Goal: Task Accomplishment & Management: Complete application form

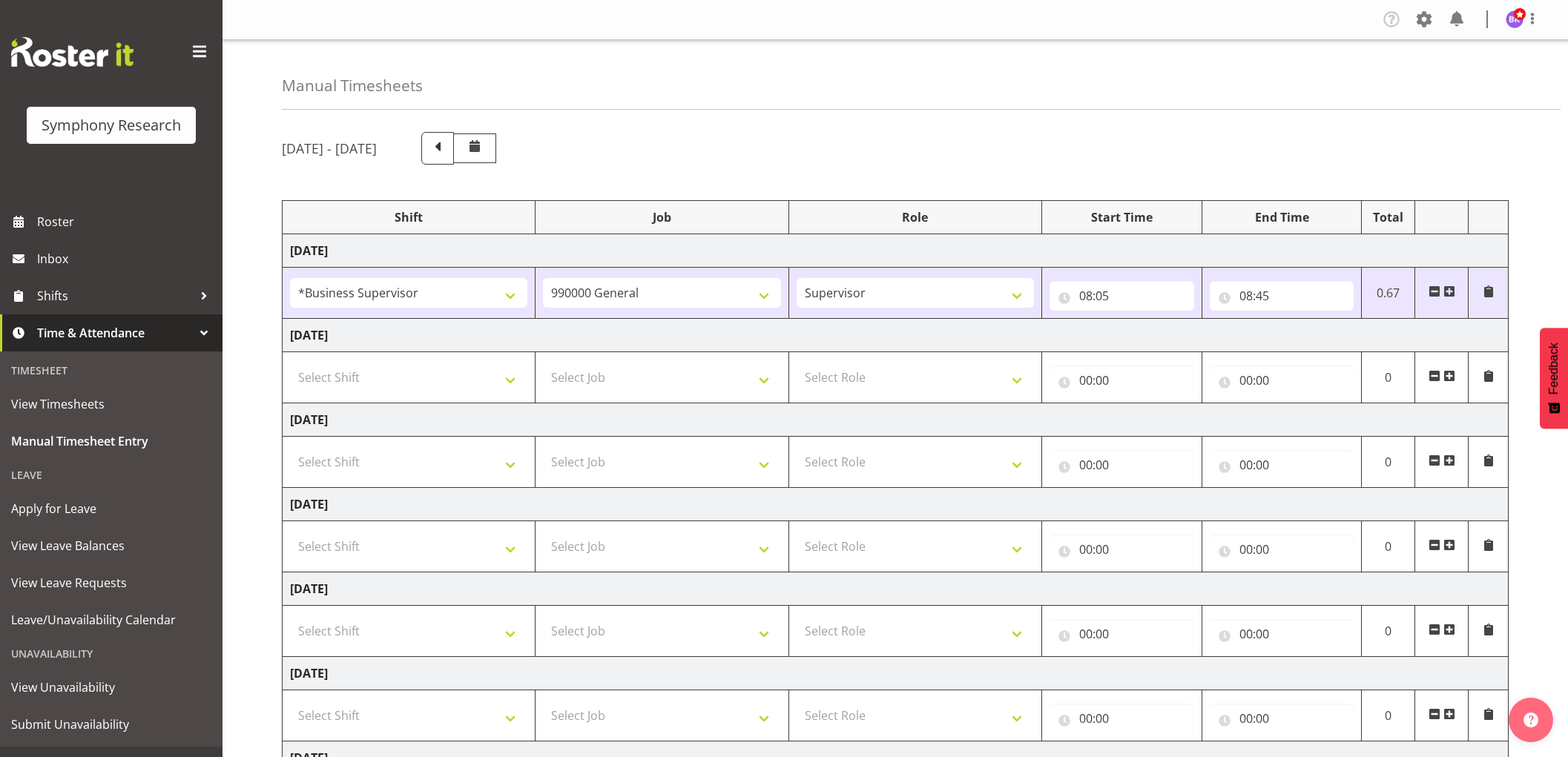
select select "1607"
select select "743"
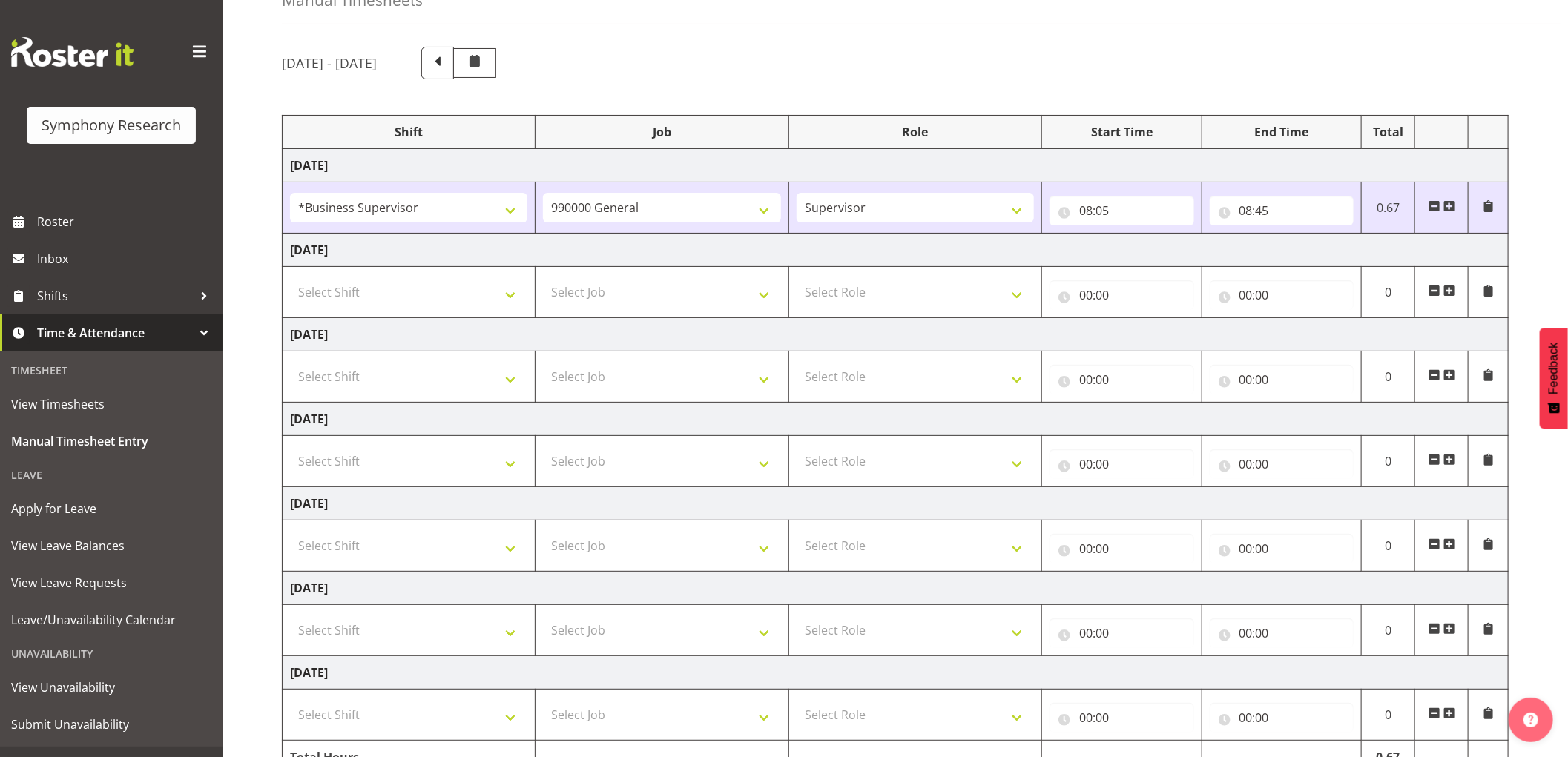
scroll to position [85, 0]
click at [1448, 205] on span at bounding box center [1449, 206] width 12 height 12
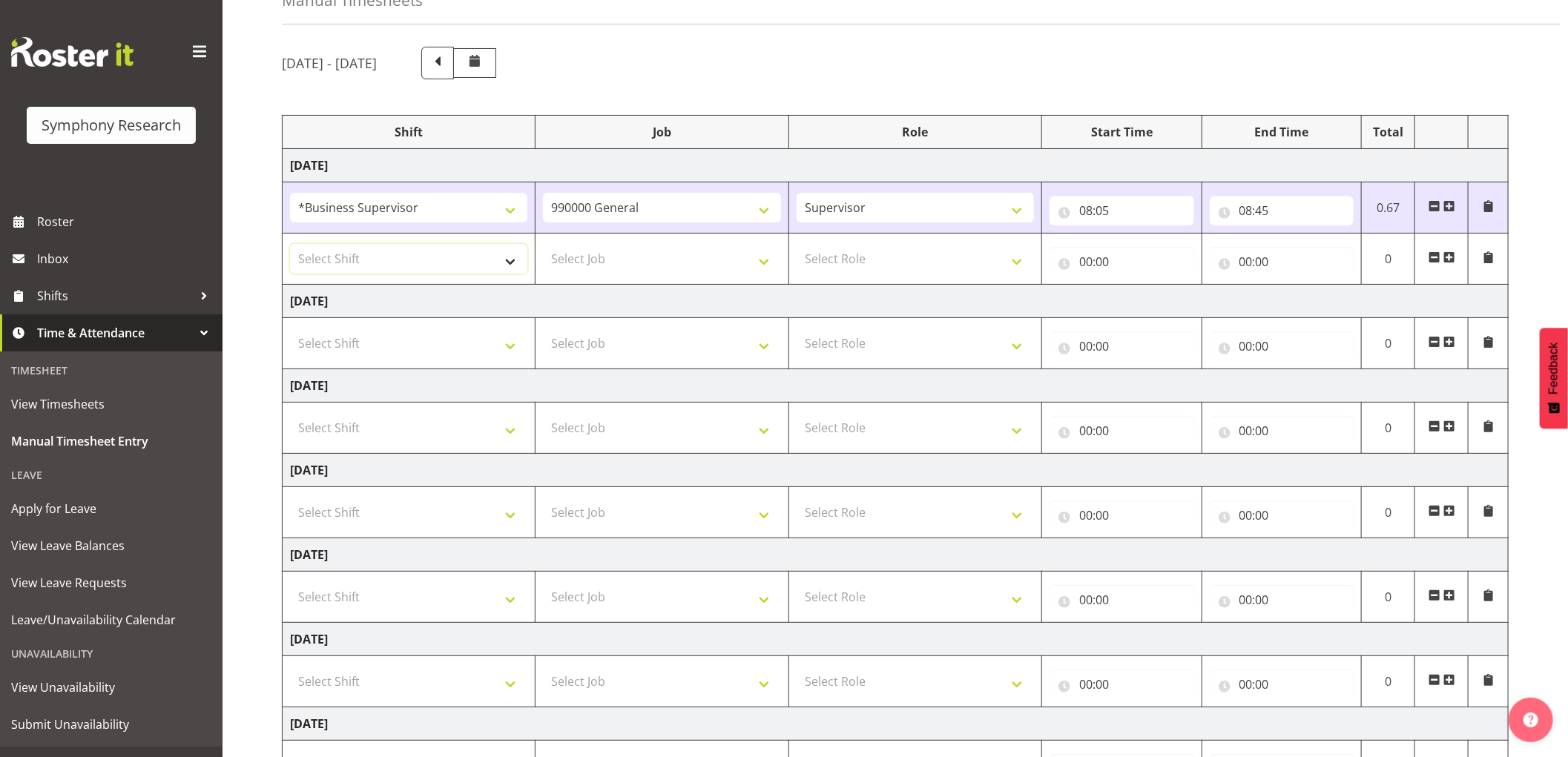
click at [469, 258] on select "Select Shift !!Weekend Residential (Roster IT Shift Label) *Business 9/10am ~ 4…" at bounding box center [409, 259] width 238 height 30
select select "1607"
click at [290, 244] on select "Select Shift !!Weekend Residential (Roster IT Shift Label) *Business 9/10am ~ 4…" at bounding box center [409, 259] width 238 height 30
click at [612, 263] on select "Select Job 550060 IF Admin 553492 World Poll Aus Wave 2 Main 2025 553493 World …" at bounding box center [661, 259] width 238 height 30
select select "9426"
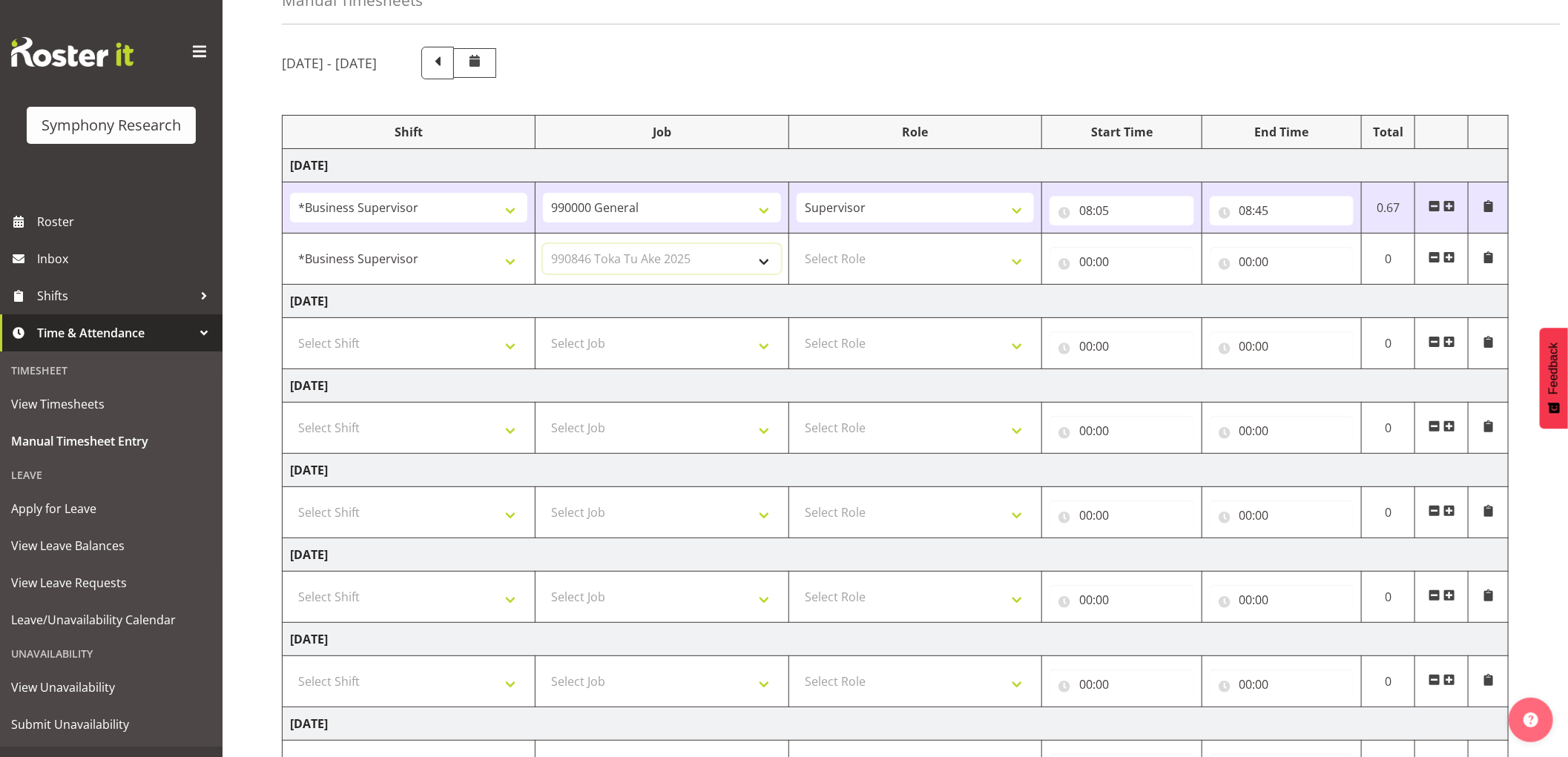
click at [542, 244] on select "Select Job 550060 IF Admin 553492 World Poll Aus Wave 2 Main 2025 553493 World …" at bounding box center [661, 259] width 238 height 30
click at [848, 265] on select "Select Role Supervisor Interviewing Briefing" at bounding box center [916, 259] width 238 height 30
select select "45"
click at [797, 244] on select "Select Role Supervisor Interviewing Briefing" at bounding box center [916, 259] width 238 height 30
click at [1080, 267] on input "00:00" at bounding box center [1122, 262] width 145 height 30
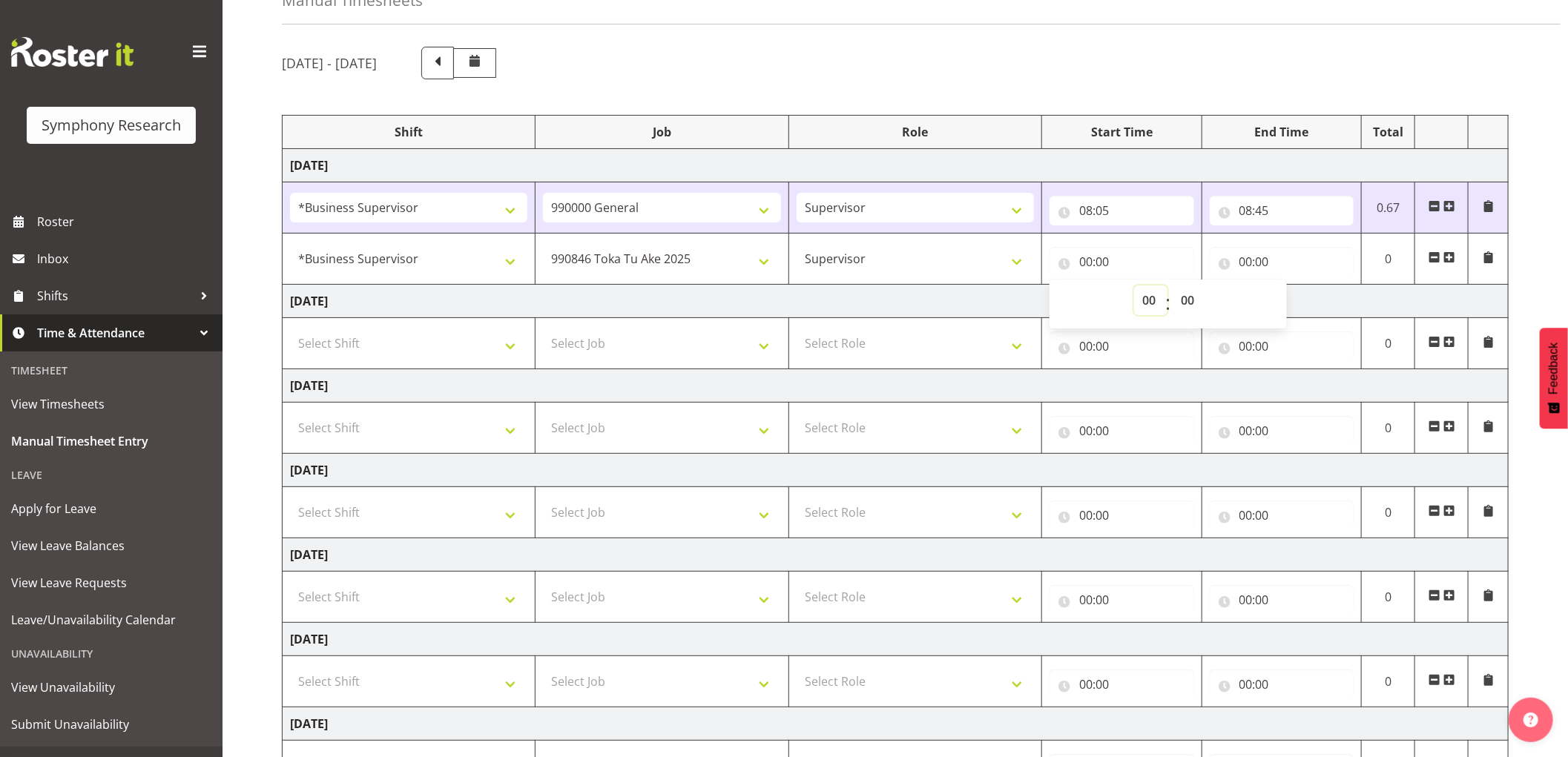
click at [1146, 303] on select "00 01 02 03 04 05 06 07 08 09 10 11 12 13 14 15 16 17 18 19 20 21 22 23" at bounding box center [1151, 300] width 33 height 30
select select "8"
click at [1134, 285] on select "00 01 02 03 04 05 06 07 08 09 10 11 12 13 14 15 16 17 18 19 20 21 22 23" at bounding box center [1151, 300] width 33 height 30
type input "08:00"
click at [1187, 303] on select "00 01 02 03 04 05 06 07 08 09 10 11 12 13 14 15 16 17 18 19 20 21 22 23 24 25 2…" at bounding box center [1189, 300] width 33 height 30
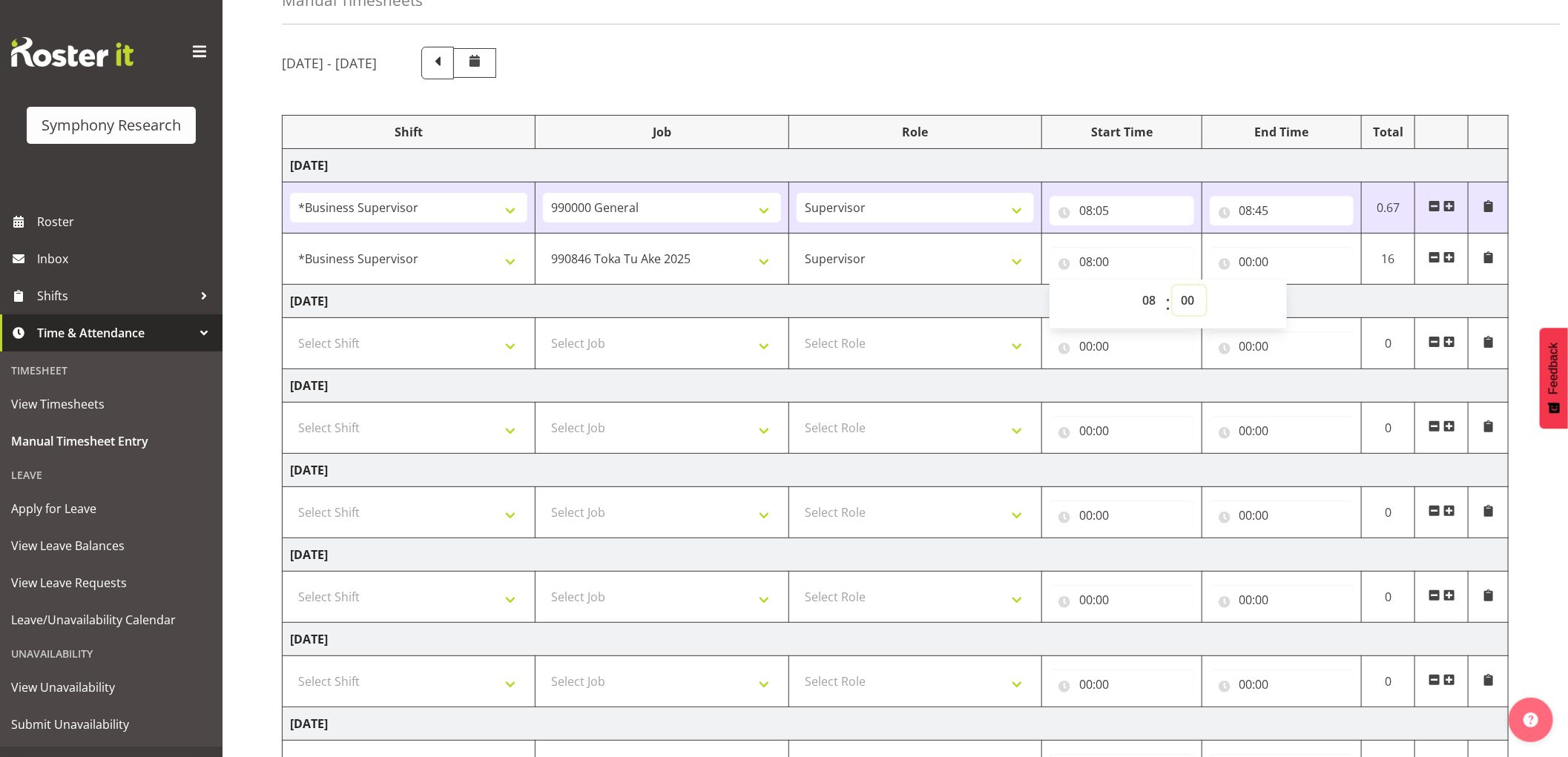
select select "45"
click at [1172, 285] on select "00 01 02 03 04 05 06 07 08 09 10 11 12 13 14 15 16 17 18 19 20 21 22 23 24 25 2…" at bounding box center [1189, 300] width 33 height 30
type input "08:45"
click at [1243, 257] on input "00:00" at bounding box center [1282, 262] width 145 height 30
click at [1302, 303] on select "00 01 02 03 04 05 06 07 08 09 10 11 12 13 14 15 16 17 18 19 20 21 22 23" at bounding box center [1311, 300] width 33 height 30
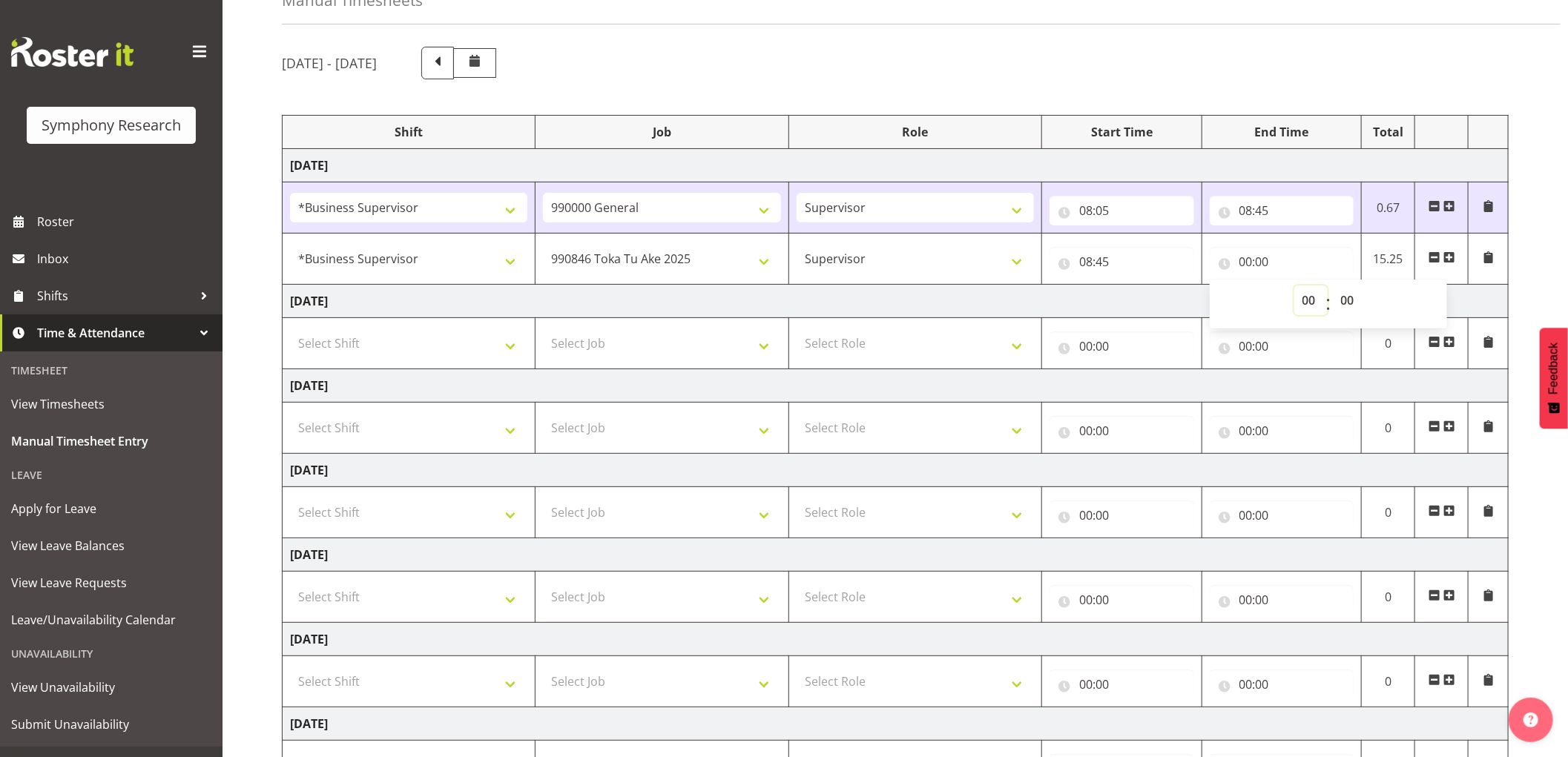
select select "8"
click at [1294, 285] on select "00 01 02 03 04 05 06 07 08 09 10 11 12 13 14 15 16 17 18 19 20 21 22 23" at bounding box center [1311, 300] width 33 height 30
type input "08:00"
click at [1349, 300] on select "00 01 02 03 04 05 06 07 08 09 10 11 12 13 14 15 16 17 18 19 20 21 22 23 24 25 2…" at bounding box center [1350, 300] width 33 height 30
select select "50"
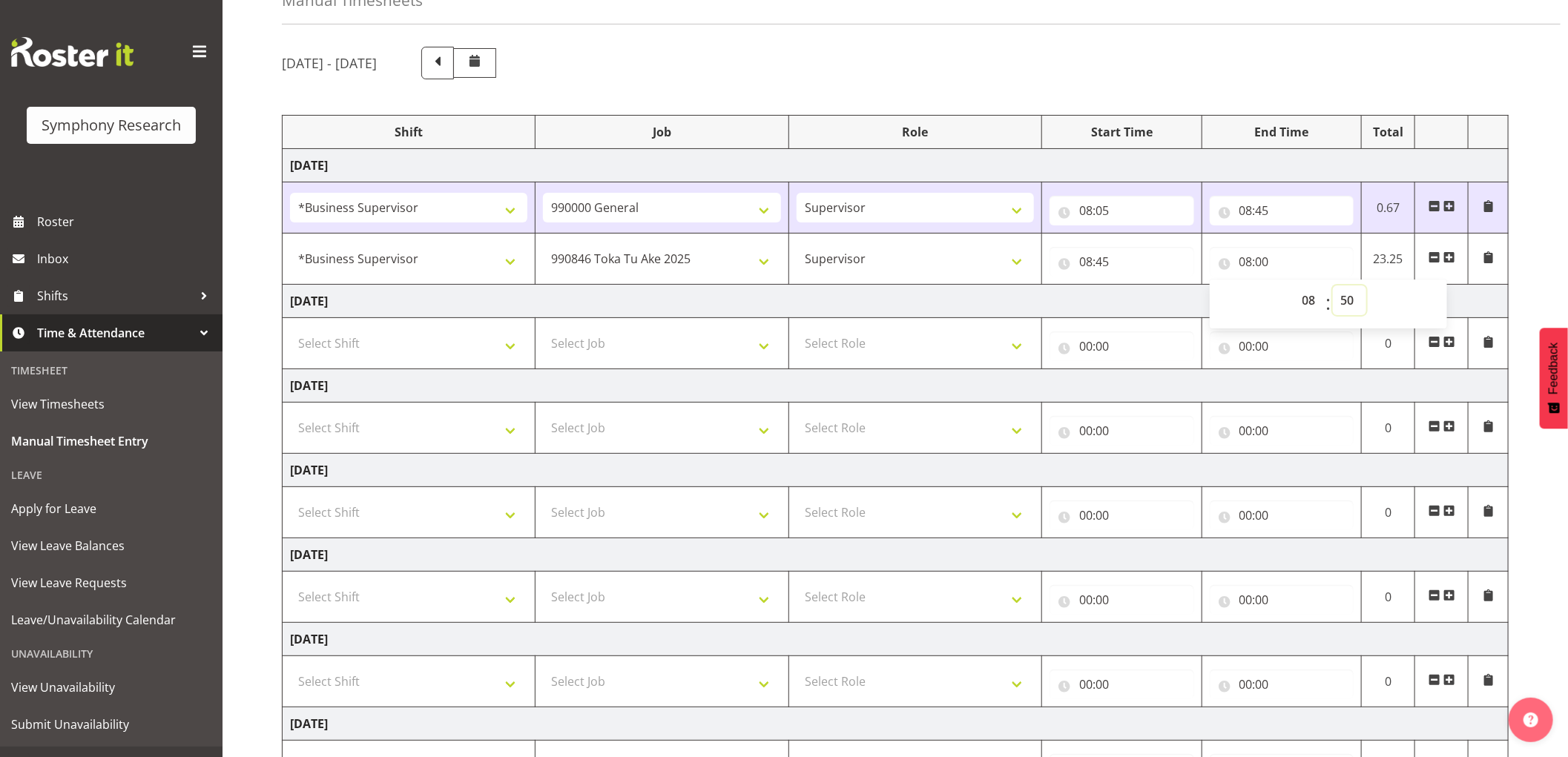
click at [1333, 285] on select "00 01 02 03 04 05 06 07 08 09 10 11 12 13 14 15 16 17 18 19 20 21 22 23 24 25 2…" at bounding box center [1350, 300] width 33 height 30
type input "08:50"
click at [1448, 255] on span at bounding box center [1449, 257] width 12 height 12
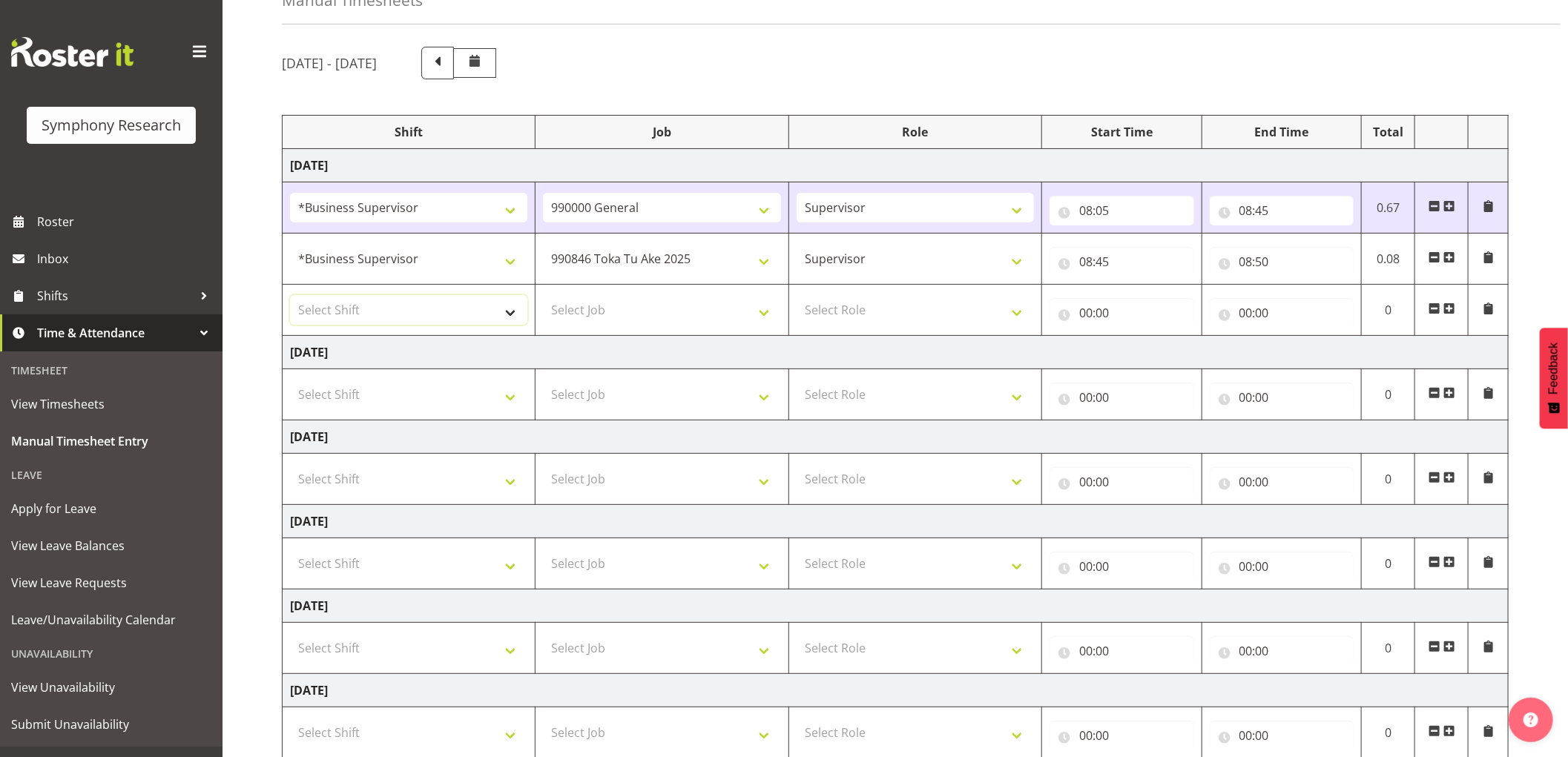
click at [438, 317] on select "Select Shift !!Weekend Residential (Roster IT Shift Label) *Business 9/10am ~ 4…" at bounding box center [409, 310] width 238 height 30
select select "1607"
click at [290, 295] on select "Select Shift !!Weekend Residential (Roster IT Shift Label) *Business 9/10am ~ 4…" at bounding box center [409, 310] width 238 height 30
click at [650, 300] on select "Select Job 550060 IF Admin 553492 World Poll Aus Wave 2 Main 2025 553493 World …" at bounding box center [661, 310] width 238 height 30
select select "10485"
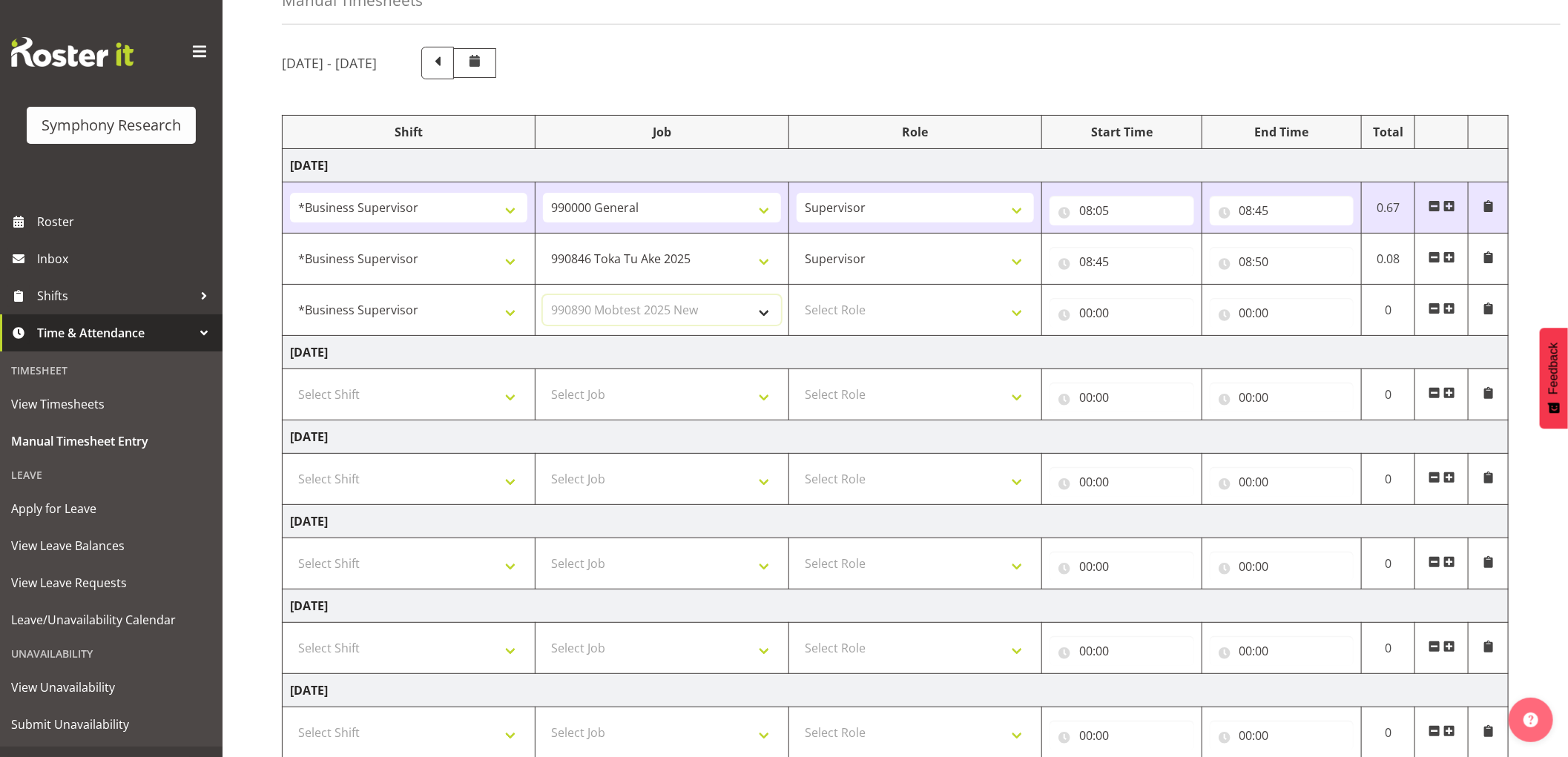
click at [542, 295] on select "Select Job 550060 IF Admin 553492 World Poll Aus Wave 2 Main 2025 553493 World …" at bounding box center [661, 310] width 238 height 30
click at [893, 315] on select "Select Role Supervisor Interviewing Briefing" at bounding box center [916, 310] width 238 height 30
select select "45"
click at [797, 295] on select "Select Role Supervisor Interviewing Briefing" at bounding box center [916, 310] width 238 height 30
click at [1087, 313] on input "00:00" at bounding box center [1122, 313] width 145 height 30
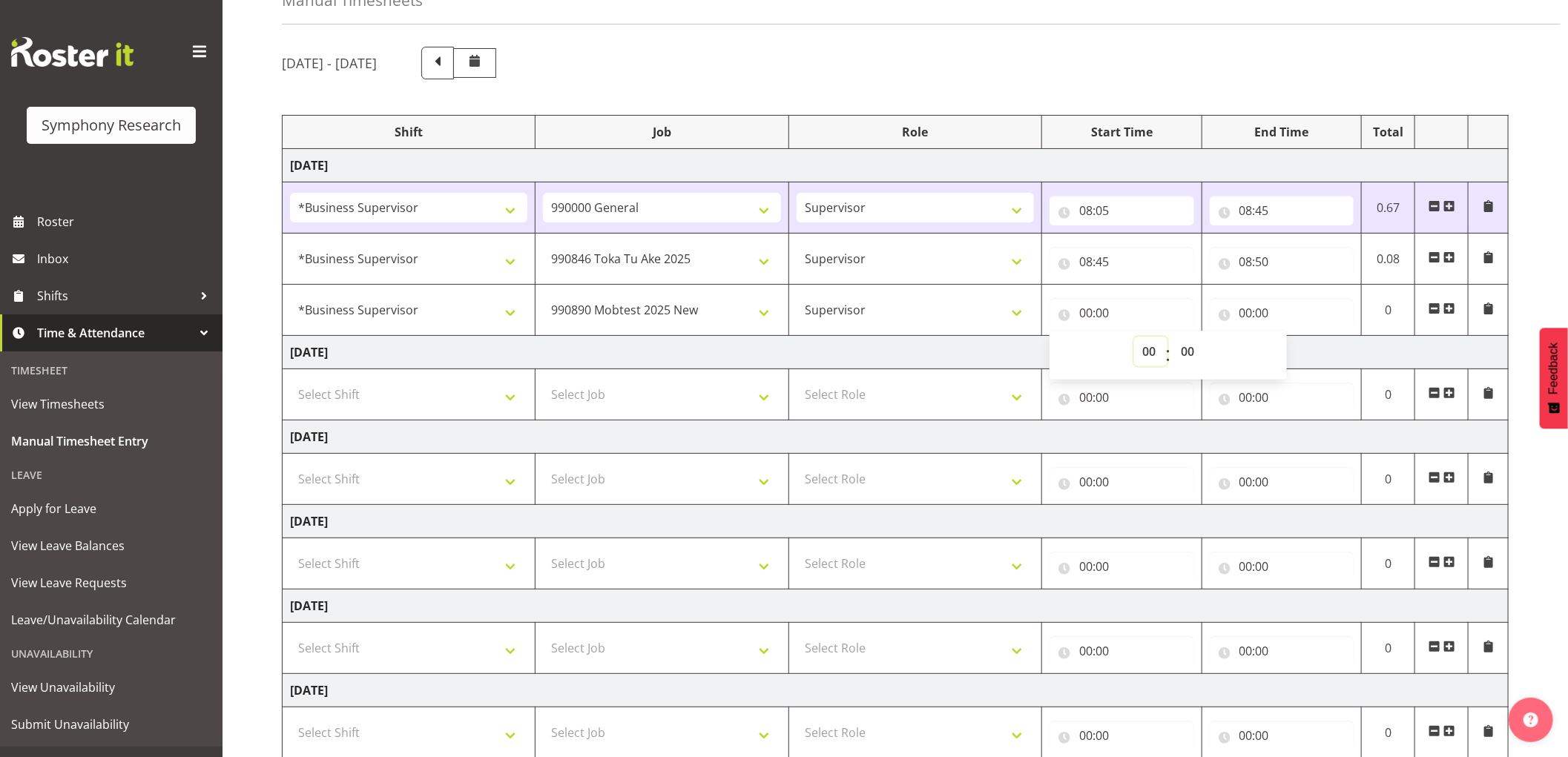
click at [1143, 352] on select "00 01 02 03 04 05 06 07 08 09 10 11 12 13 14 15 16 17 18 19 20 21 22 23" at bounding box center [1151, 351] width 33 height 30
select select "8"
click at [1134, 336] on select "00 01 02 03 04 05 06 07 08 09 10 11 12 13 14 15 16 17 18 19 20 21 22 23" at bounding box center [1151, 351] width 33 height 30
type input "08:00"
click at [1183, 352] on select "00 01 02 03 04 05 06 07 08 09 10 11 12 13 14 15 16 17 18 19 20 21 22 23 24 25 2…" at bounding box center [1189, 351] width 33 height 30
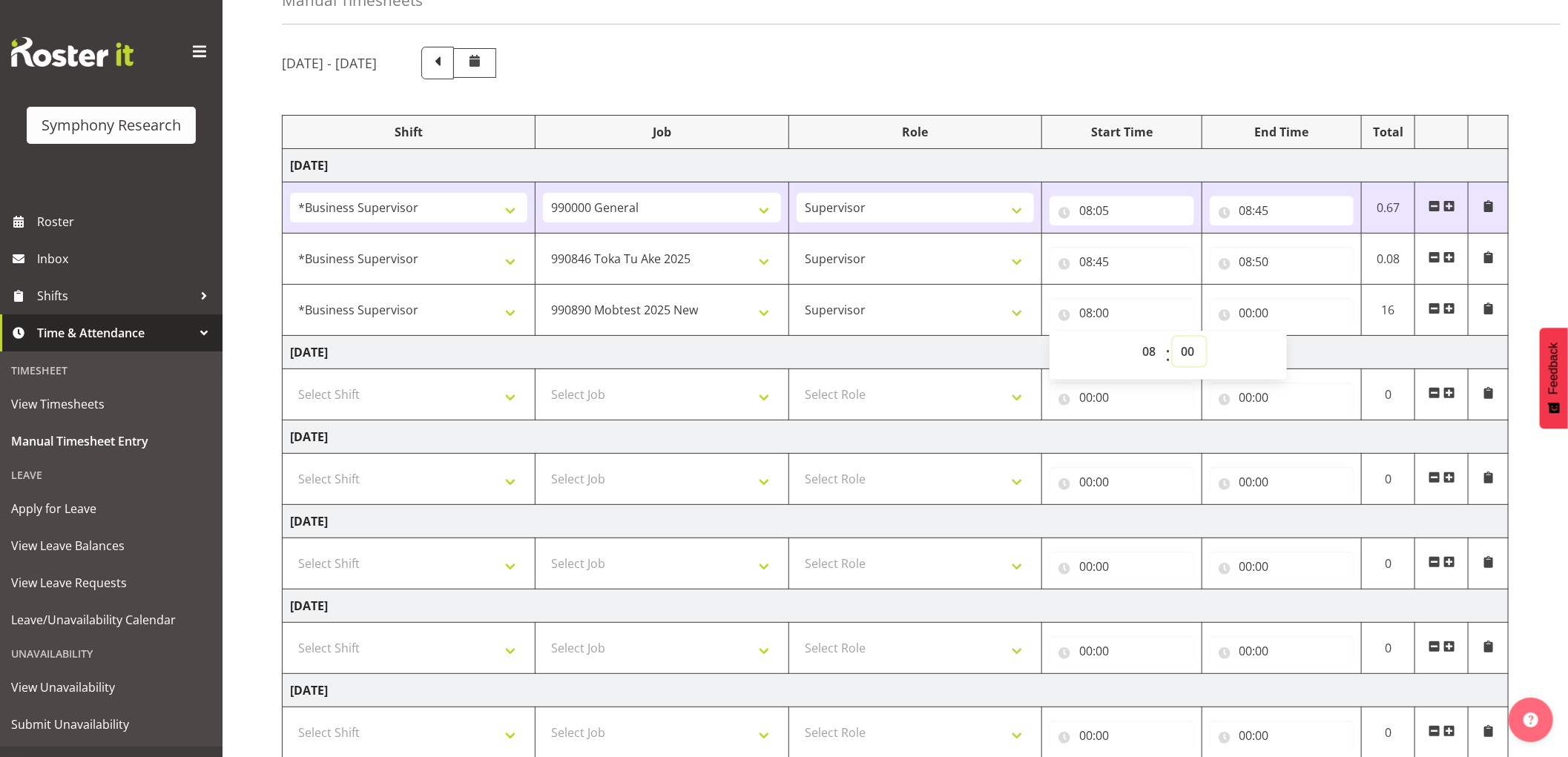
select select "50"
click at [1172, 336] on select "00 01 02 03 04 05 06 07 08 09 10 11 12 13 14 15 16 17 18 19 20 21 22 23 24 25 2…" at bounding box center [1189, 351] width 33 height 30
type input "08:50"
click at [1245, 312] on input "00:00" at bounding box center [1282, 313] width 145 height 30
click at [1300, 348] on select "00 01 02 03 04 05 06 07 08 09 10 11 12 13 14 15 16 17 18 19 20 21 22 23" at bounding box center [1311, 351] width 33 height 30
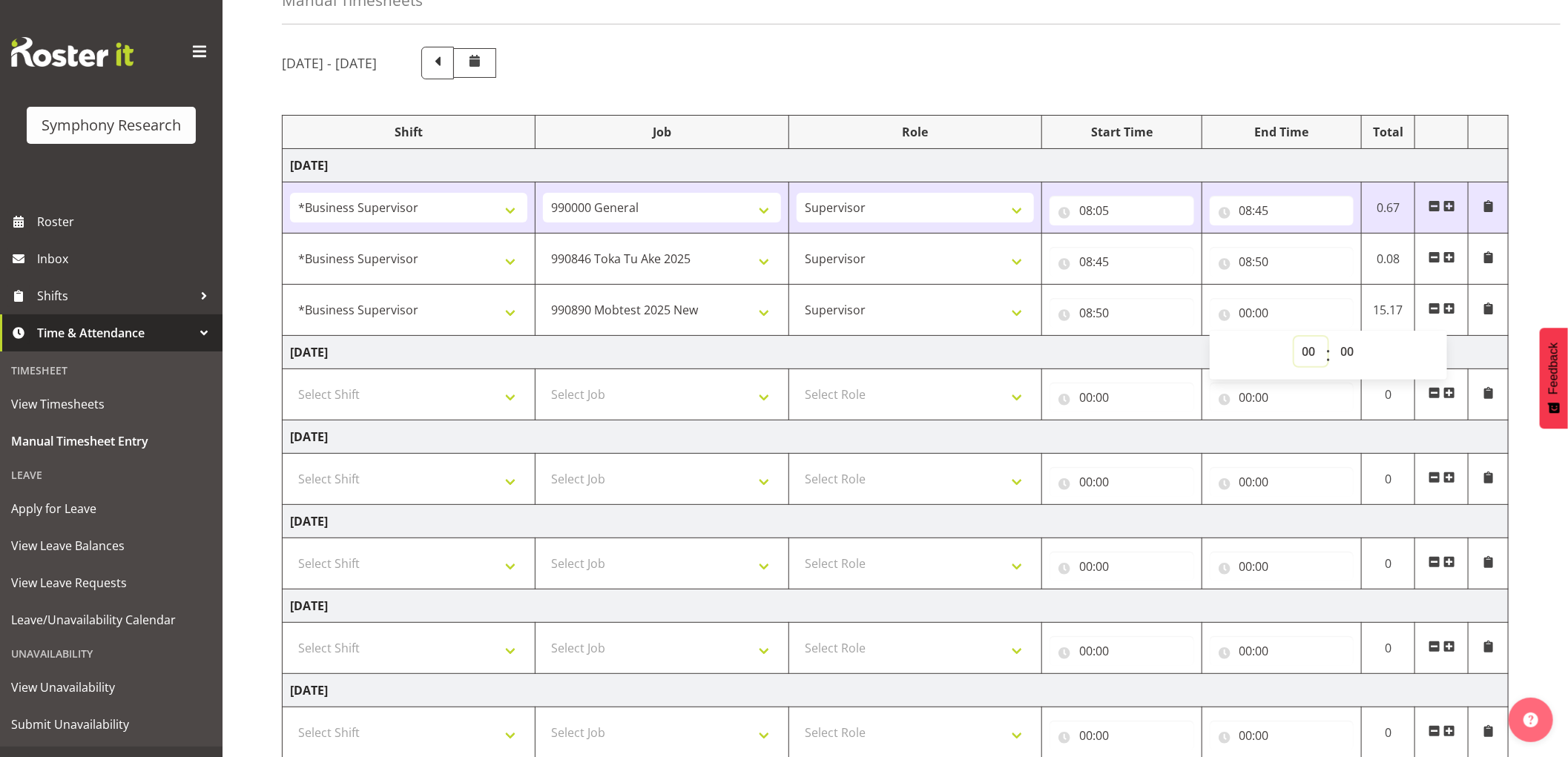
select select "9"
click at [1294, 336] on select "00 01 02 03 04 05 06 07 08 09 10 11 12 13 14 15 16 17 18 19 20 21 22 23" at bounding box center [1311, 351] width 33 height 30
type input "09:00"
click at [1448, 304] on span at bounding box center [1449, 308] width 12 height 12
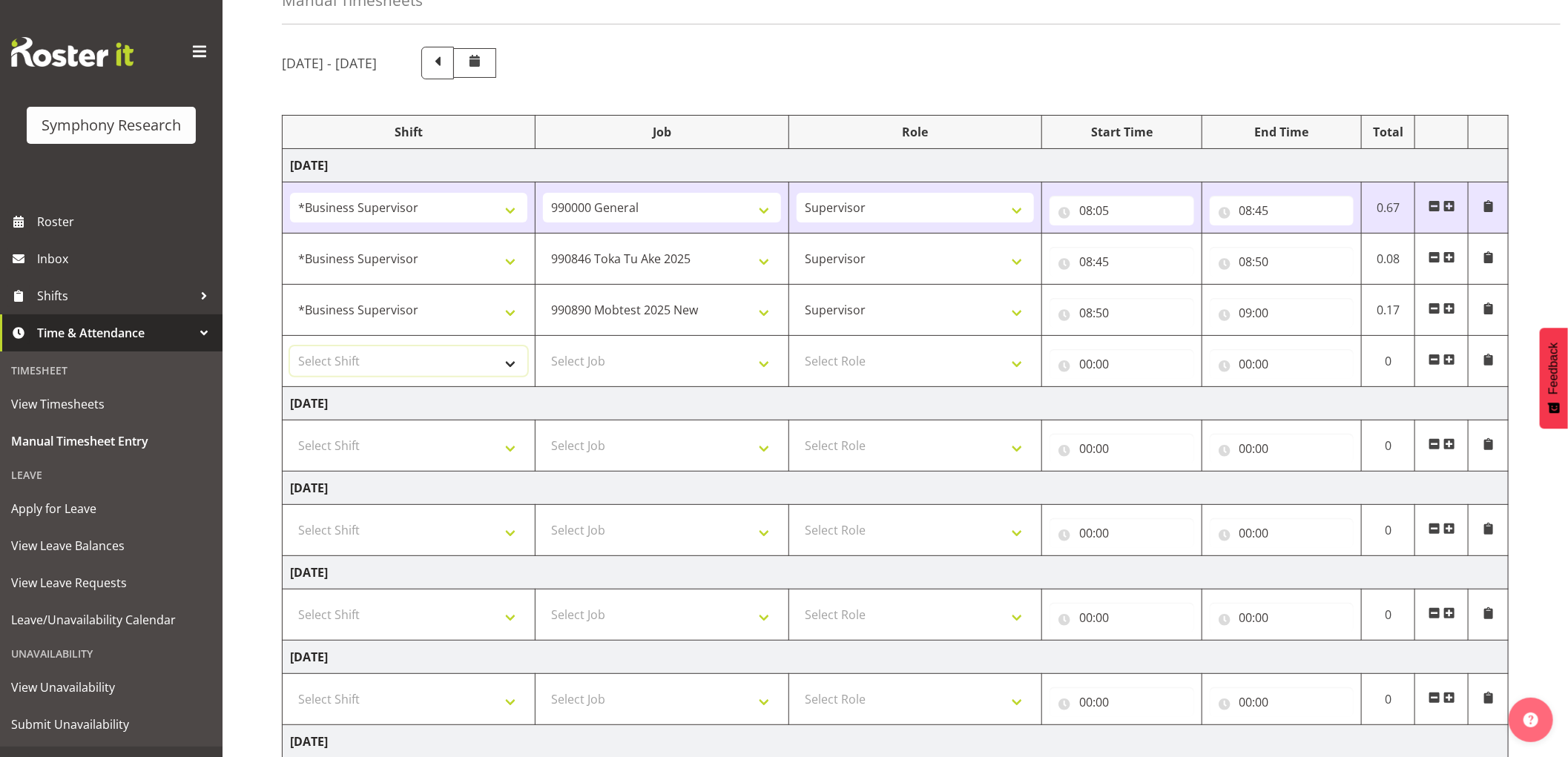
click at [441, 362] on select "Select Shift !!Weekend Residential (Roster IT Shift Label) *Business 9/10am ~ 4…" at bounding box center [409, 361] width 238 height 30
select select "1607"
click at [290, 346] on select "Select Shift !!Weekend Residential (Roster IT Shift Label) *Business 9/10am ~ 4…" at bounding box center [409, 361] width 238 height 30
drag, startPoint x: 657, startPoint y: 364, endPoint x: 648, endPoint y: 359, distance: 10.3
click at [657, 364] on select "Select Job 550060 IF Admin 553492 World Poll Aus Wave 2 Main 2025 553493 World …" at bounding box center [661, 361] width 238 height 30
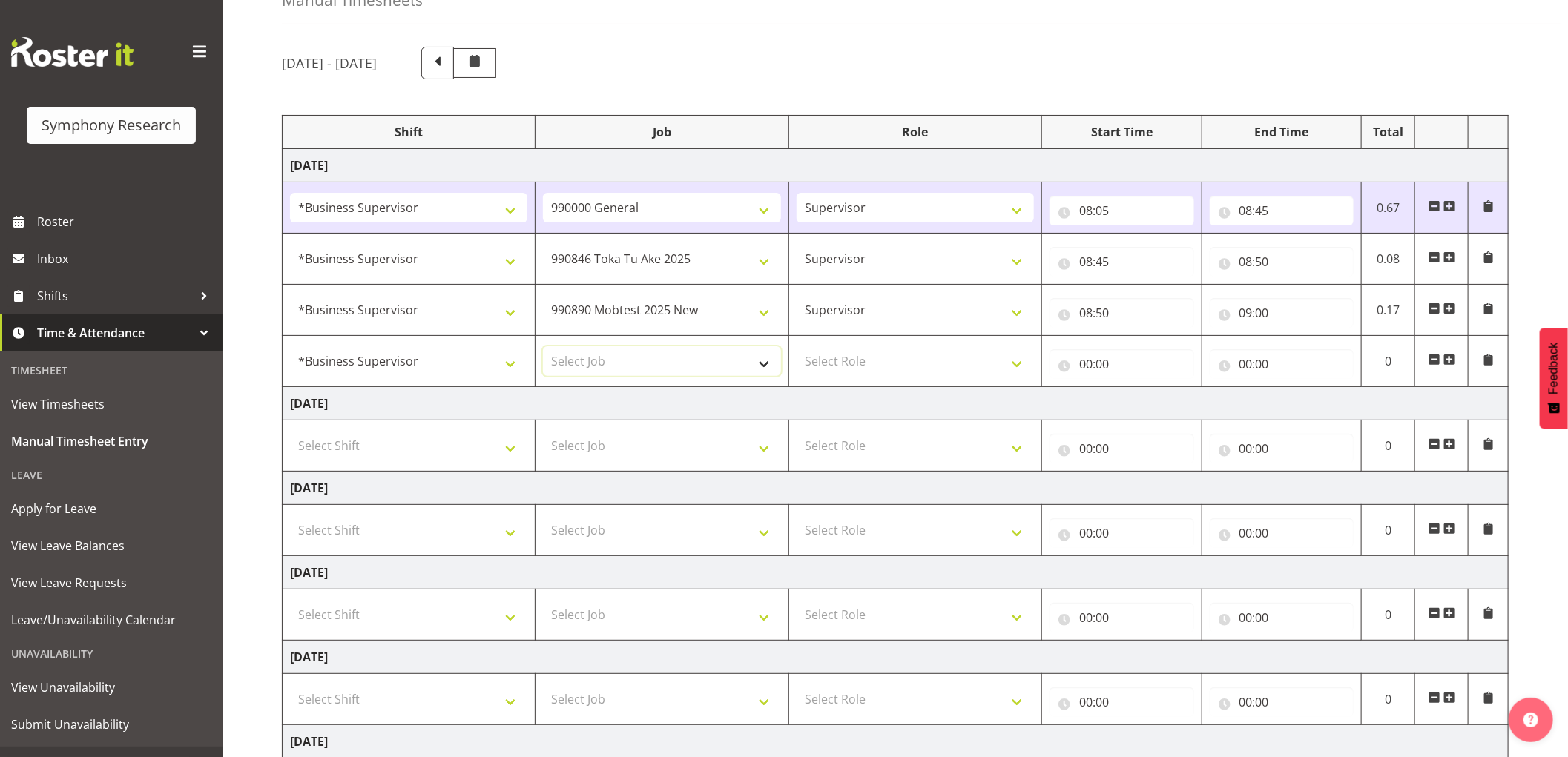
select select "10575"
click at [542, 346] on select "Select Job 550060 IF Admin 553492 World Poll Aus Wave 2 Main 2025 553493 World …" at bounding box center [661, 361] width 238 height 30
click at [896, 363] on select "Select Role Supervisor Interviewing Briefing" at bounding box center [916, 361] width 238 height 30
select select "45"
click at [797, 346] on select "Select Role Supervisor Interviewing Briefing" at bounding box center [916, 361] width 238 height 30
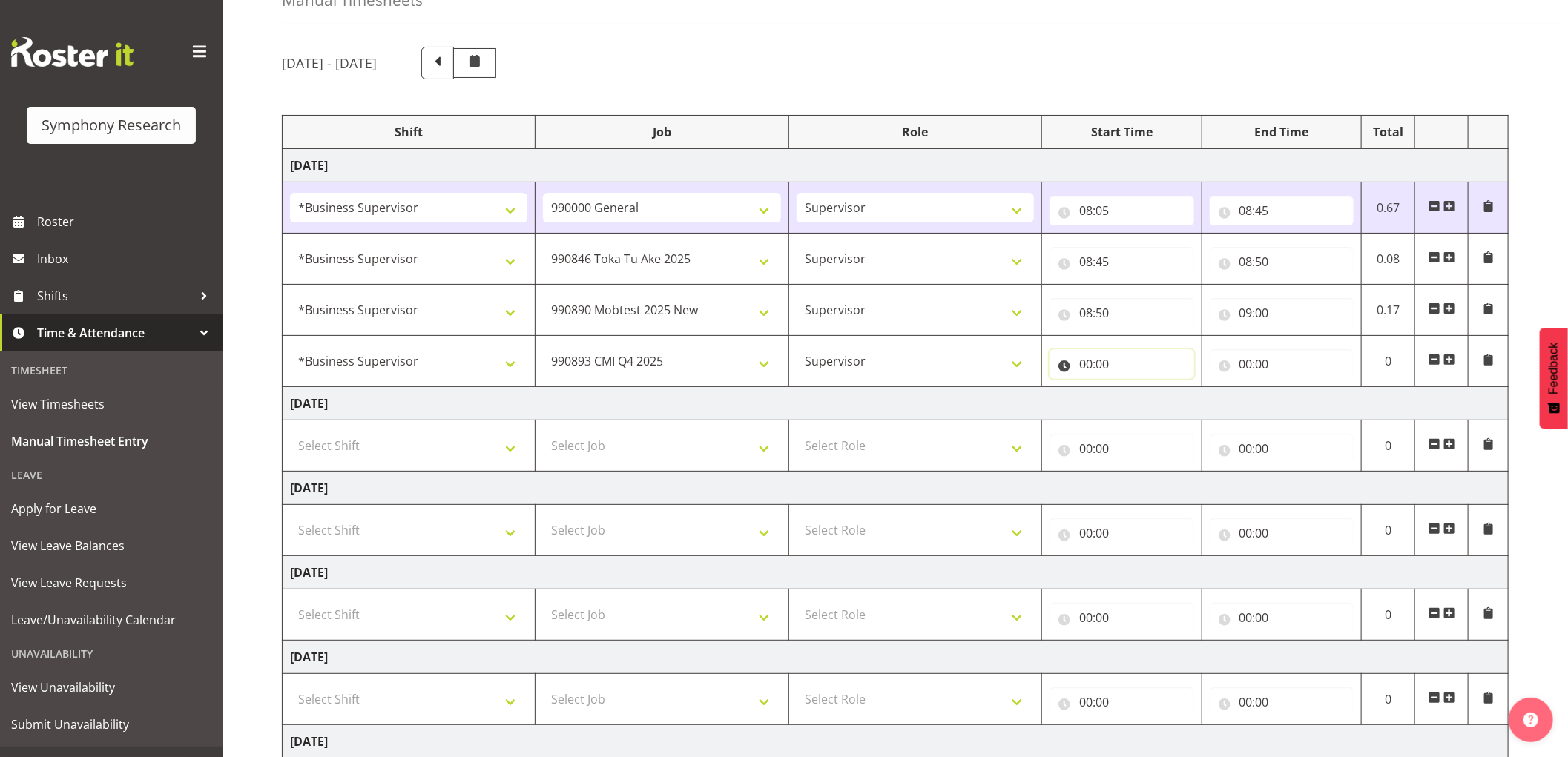
click at [1085, 368] on input "00:00" at bounding box center [1122, 364] width 145 height 30
click at [1148, 403] on select "00 01 02 03 04 05 06 07 08 09 10 11 12 13 14 15 16 17 18 19 20 21 22 23" at bounding box center [1151, 403] width 33 height 30
select select "9"
click at [1134, 388] on select "00 01 02 03 04 05 06 07 08 09 10 11 12 13 14 15 16 17 18 19 20 21 22 23" at bounding box center [1151, 403] width 33 height 30
type input "09:00"
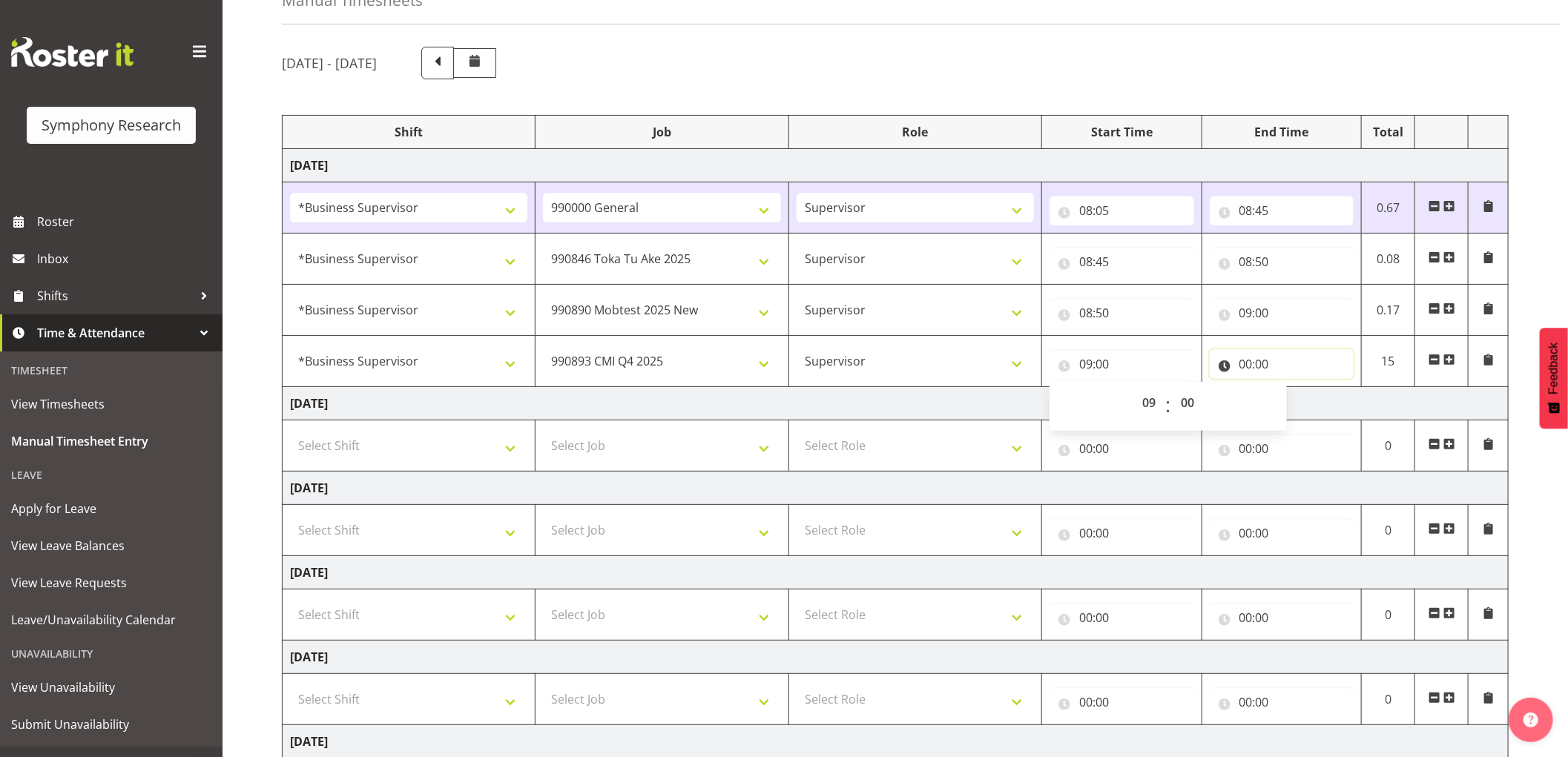
click at [1255, 362] on input "00:00" at bounding box center [1282, 364] width 145 height 30
click at [1306, 398] on select "00 01 02 03 04 05 06 07 08 09 10 11 12 13 14 15 16 17 18 19 20 21 22 23" at bounding box center [1311, 403] width 33 height 30
select select "10"
click at [1294, 388] on select "00 01 02 03 04 05 06 07 08 09 10 11 12 13 14 15 16 17 18 19 20 21 22 23" at bounding box center [1311, 403] width 33 height 30
type input "10:00"
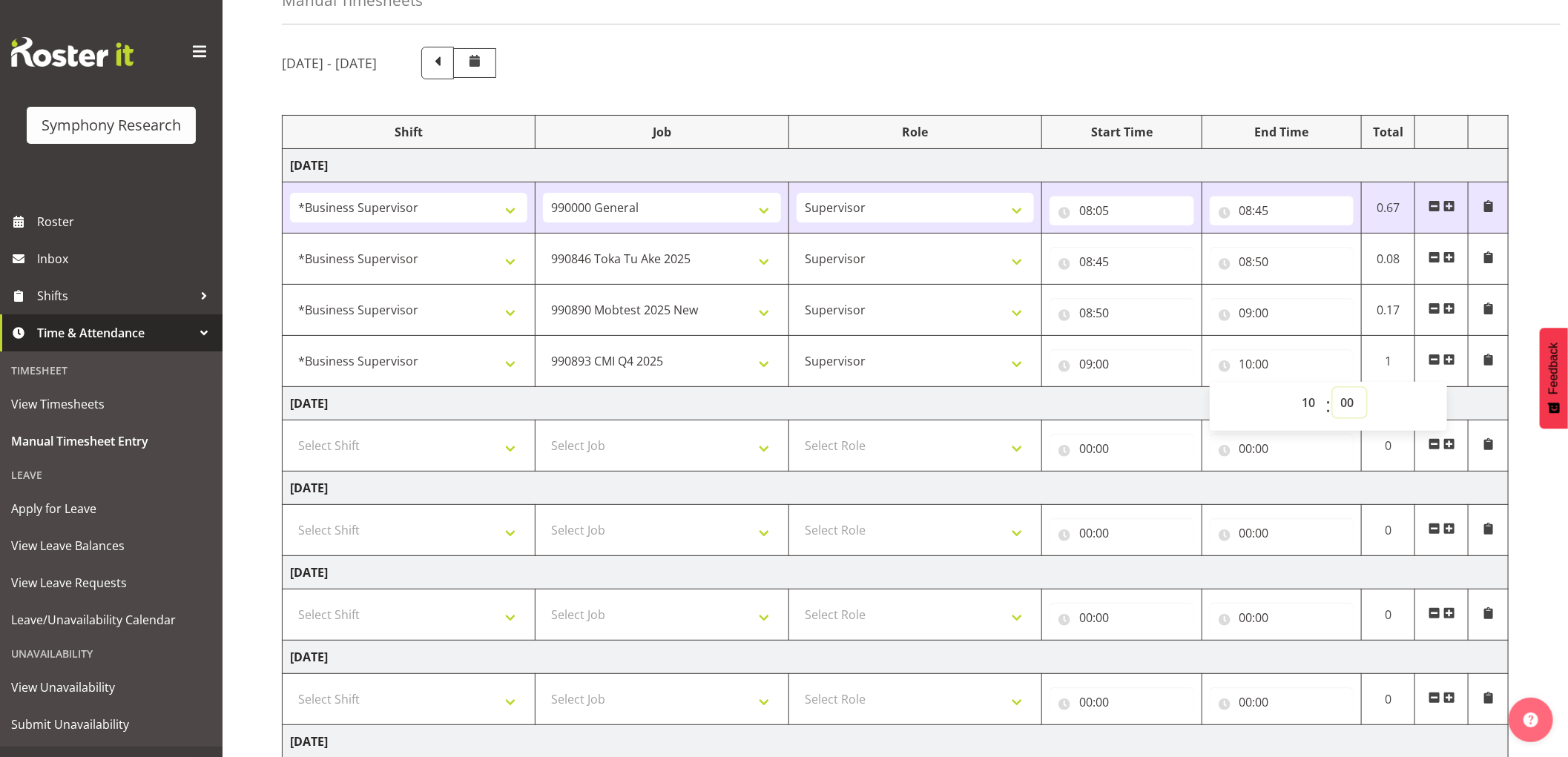
click at [1343, 399] on select "00 01 02 03 04 05 06 07 08 09 10 11 12 13 14 15 16 17 18 19 20 21 22 23 24 25 2…" at bounding box center [1350, 403] width 33 height 30
select select "45"
click at [1333, 388] on select "00 01 02 03 04 05 06 07 08 09 10 11 12 13 14 15 16 17 18 19 20 21 22 23 24 25 2…" at bounding box center [1350, 403] width 33 height 30
type input "10:45"
click at [1448, 363] on span at bounding box center [1449, 359] width 12 height 12
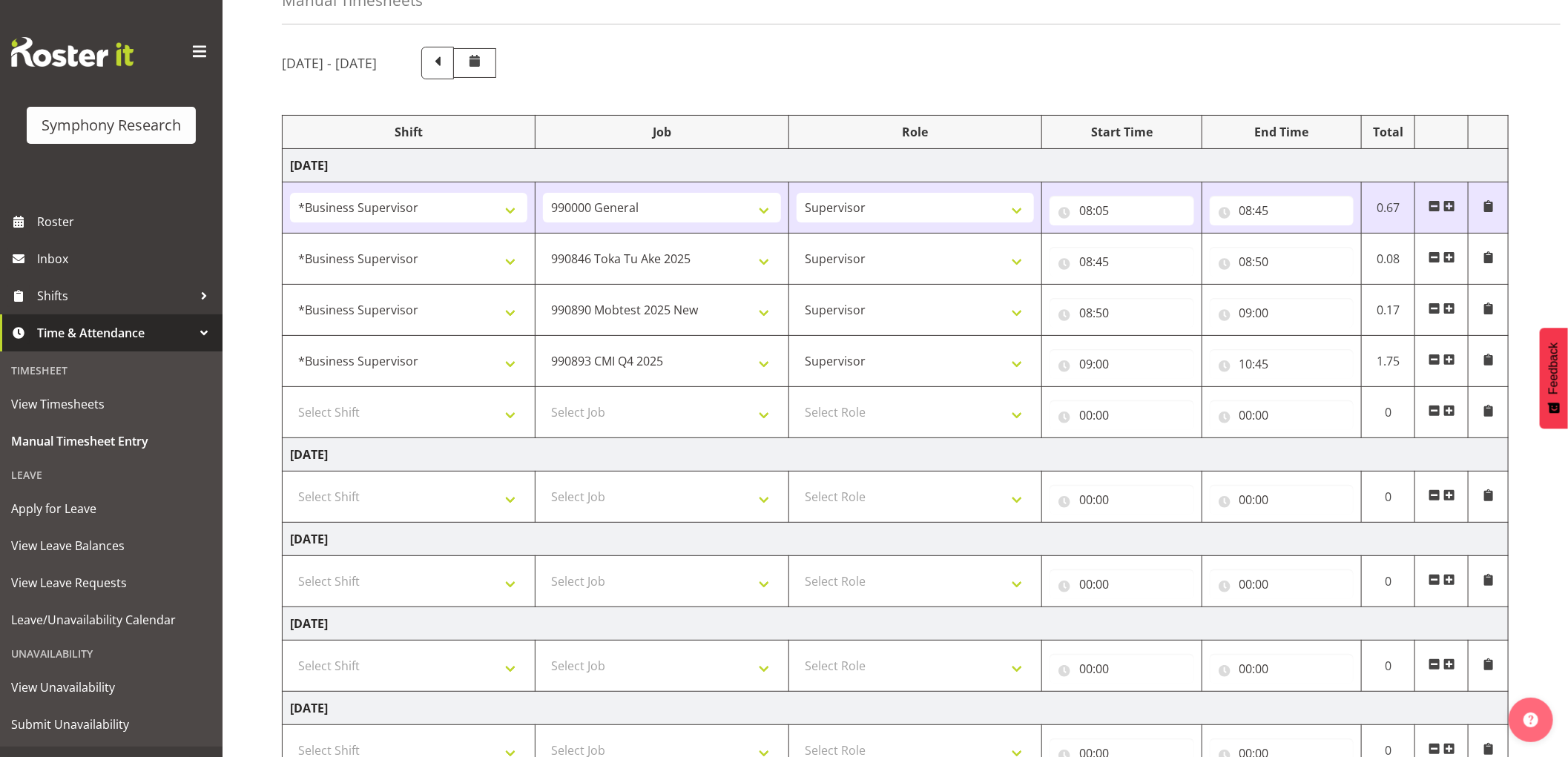
click at [396, 428] on td "Select Shift !!Weekend Residential (Roster IT Shift Label) *Business 9/10am ~ 4…" at bounding box center [409, 412] width 253 height 51
click at [439, 409] on select "Select Shift !!Weekend Residential (Roster IT Shift Label) *Business 9/10am ~ 4…" at bounding box center [409, 412] width 238 height 30
select select "1607"
click at [290, 398] on select "Select Shift !!Weekend Residential (Roster IT Shift Label) *Business 9/10am ~ 4…" at bounding box center [409, 412] width 238 height 30
click at [685, 417] on select "Select Job 550060 IF Admin 553492 World Poll Aus Wave 2 Main 2025 553493 World …" at bounding box center [661, 412] width 238 height 30
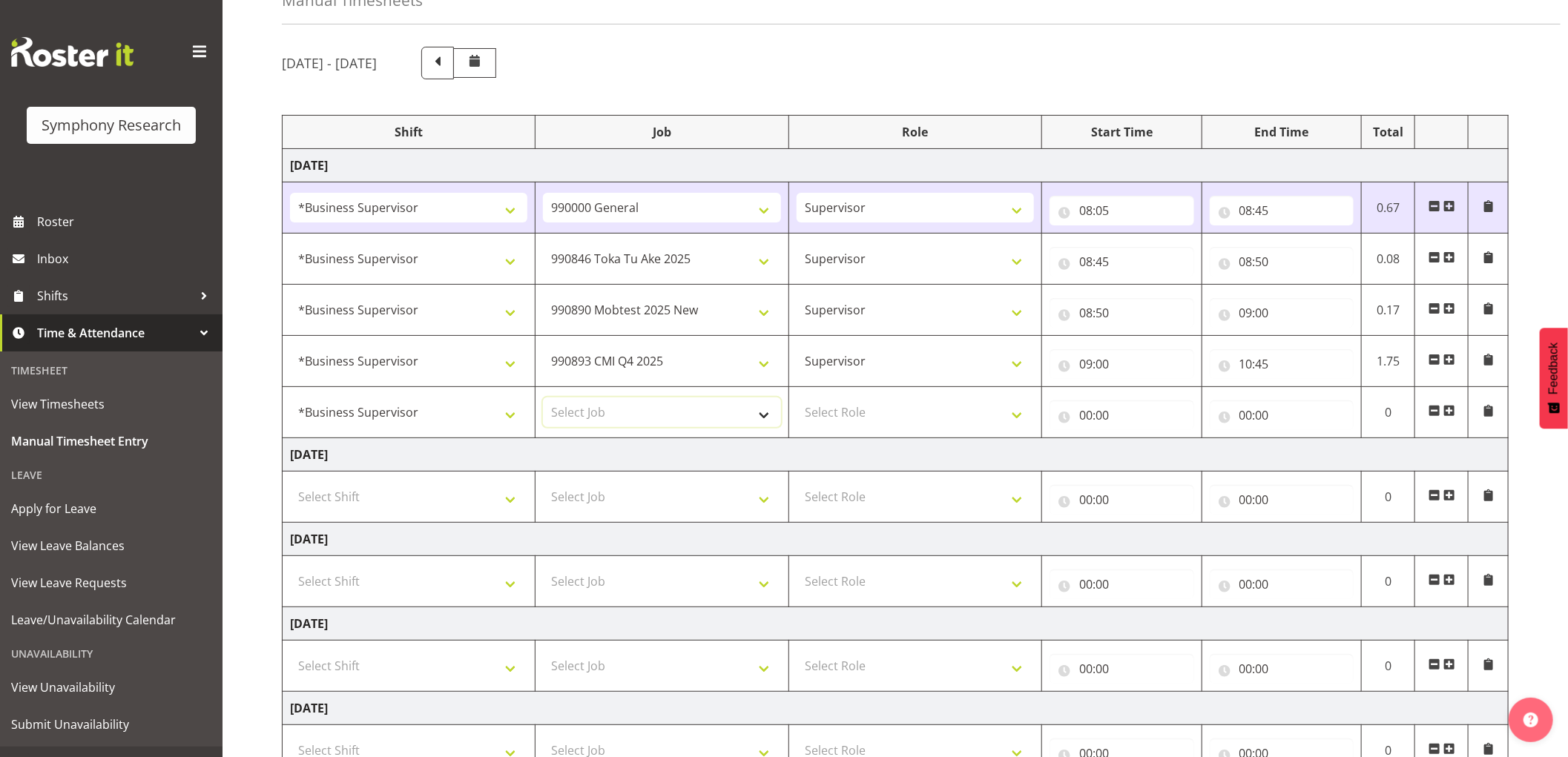
select select "10633"
click at [542, 398] on select "Select Job 550060 IF Admin 553492 World Poll Aus Wave 2 Main 2025 553493 World …" at bounding box center [661, 412] width 238 height 30
click at [855, 408] on select "Select Role Supervisor Interviewing Briefing" at bounding box center [916, 412] width 238 height 30
select select "45"
click at [797, 398] on select "Select Role Supervisor Interviewing Briefing" at bounding box center [916, 412] width 238 height 30
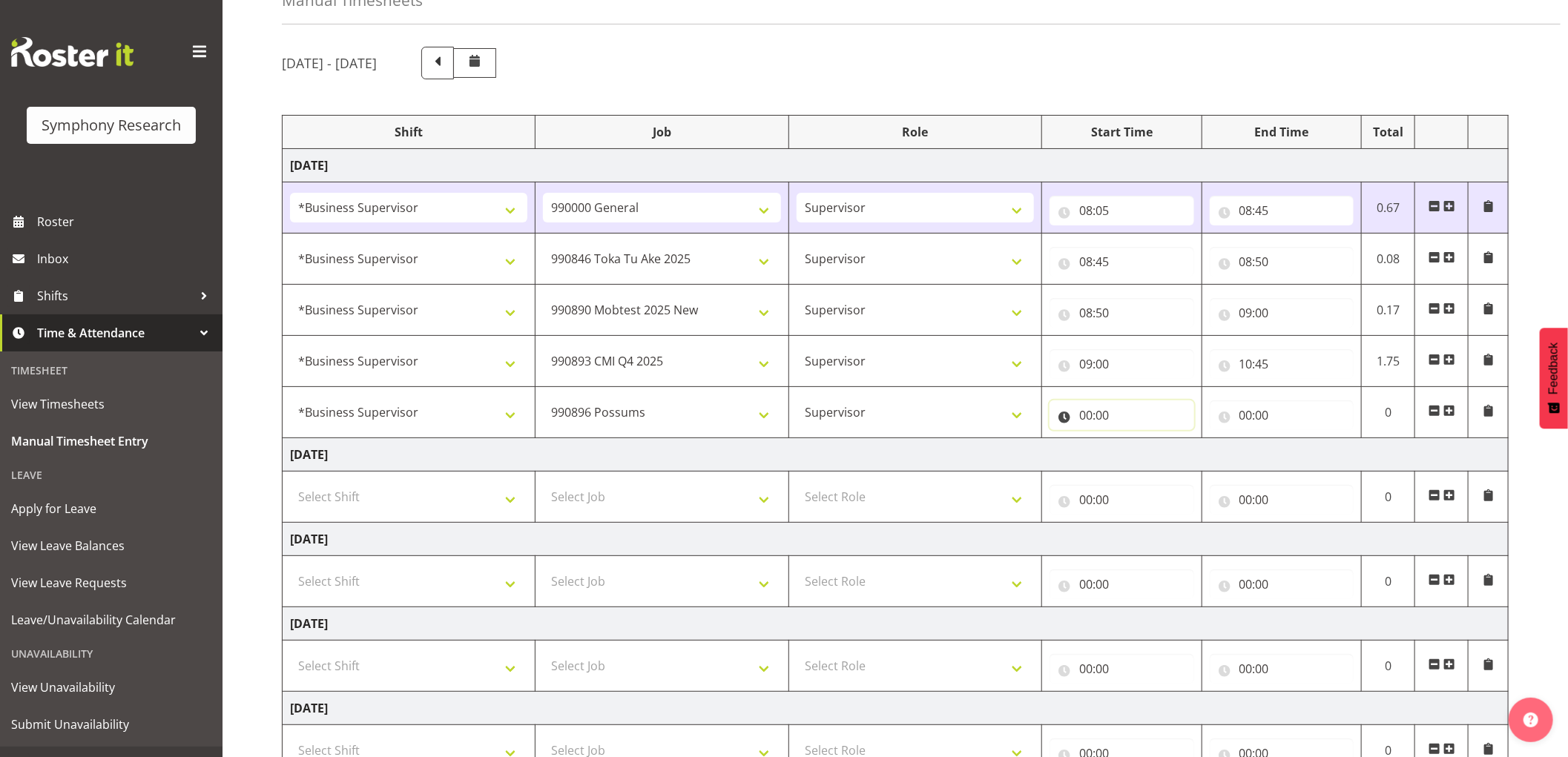
click at [1080, 412] on input "00:00" at bounding box center [1122, 415] width 145 height 30
click at [1148, 454] on select "00 01 02 03 04 05 06 07 08 09 10 11 12 13 14 15 16 17 18 19 20 21 22 23" at bounding box center [1151, 454] width 33 height 30
select select "10"
click at [1134, 439] on select "00 01 02 03 04 05 06 07 08 09 10 11 12 13 14 15 16 17 18 19 20 21 22 23" at bounding box center [1151, 454] width 33 height 30
type input "10:00"
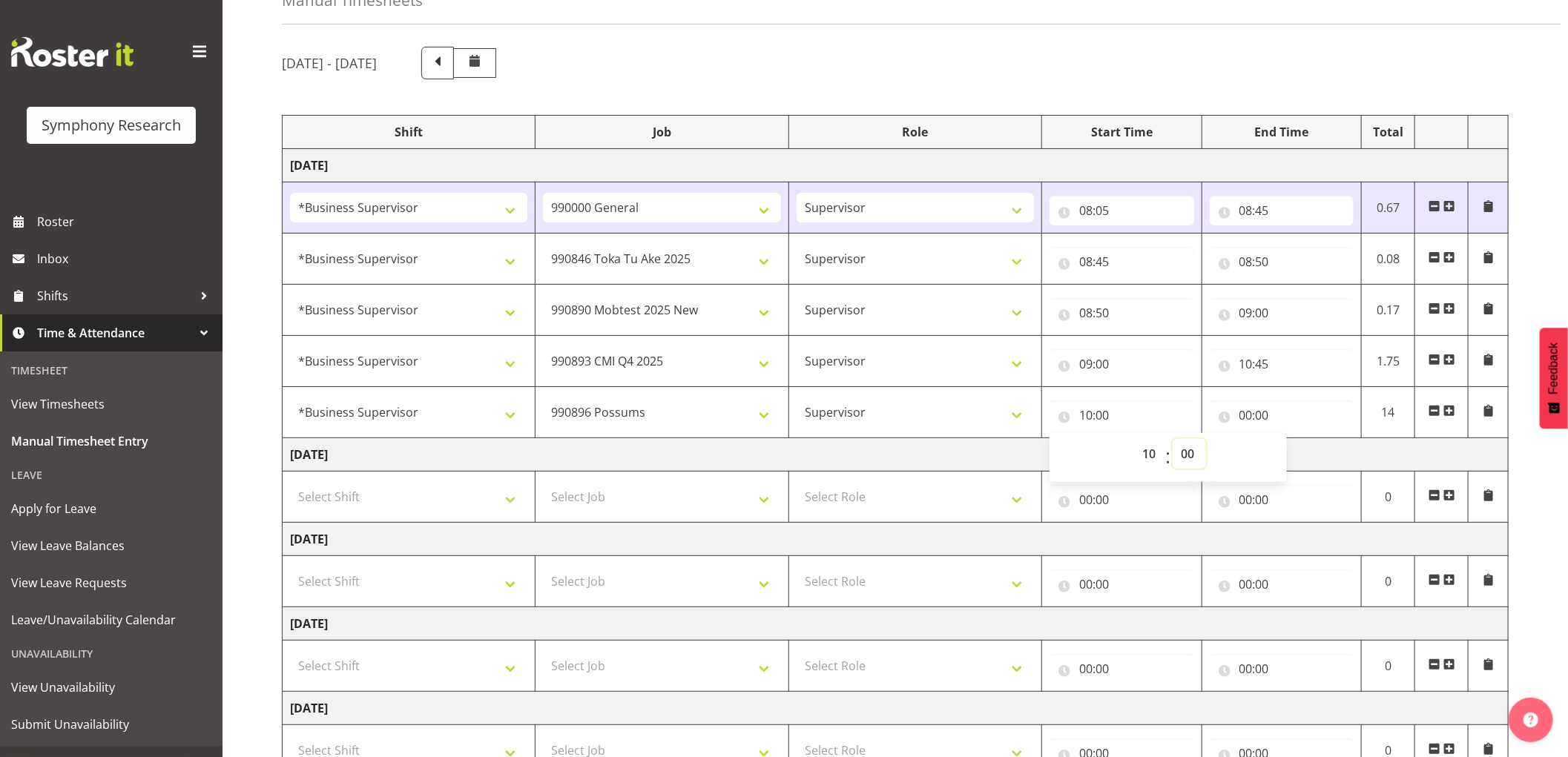
click at [1185, 454] on select "00 01 02 03 04 05 06 07 08 09 10 11 12 13 14 15 16 17 18 19 20 21 22 23 24 25 2…" at bounding box center [1189, 454] width 33 height 30
select select "45"
click at [1172, 439] on select "00 01 02 03 04 05 06 07 08 09 10 11 12 13 14 15 16 17 18 19 20 21 22 23 24 25 2…" at bounding box center [1189, 454] width 33 height 30
type input "10:45"
click at [1251, 415] on input "00:00" at bounding box center [1282, 415] width 145 height 30
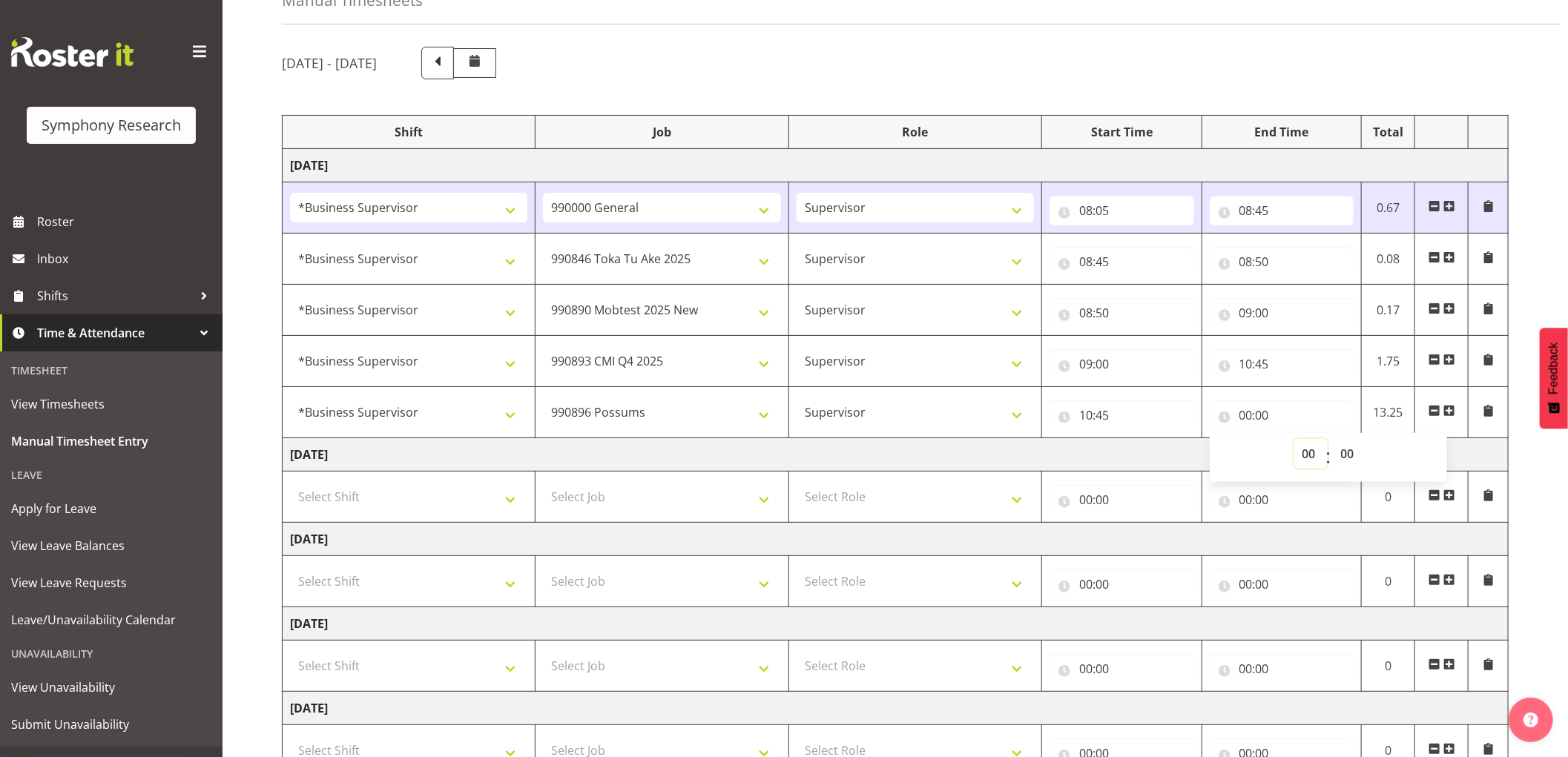
click at [1308, 456] on select "00 01 02 03 04 05 06 07 08 09 10 11 12 13 14 15 16 17 18 19 20 21 22 23" at bounding box center [1311, 454] width 33 height 30
select select "11"
click at [1294, 439] on select "00 01 02 03 04 05 06 07 08 09 10 11 12 13 14 15 16 17 18 19 20 21 22 23" at bounding box center [1311, 454] width 33 height 30
type input "11:00"
click at [1341, 458] on select "00 01 02 03 04 05 06 07 08 09 10 11 12 13 14 15 16 17 18 19 20 21 22 23 24 25 2…" at bounding box center [1350, 454] width 33 height 30
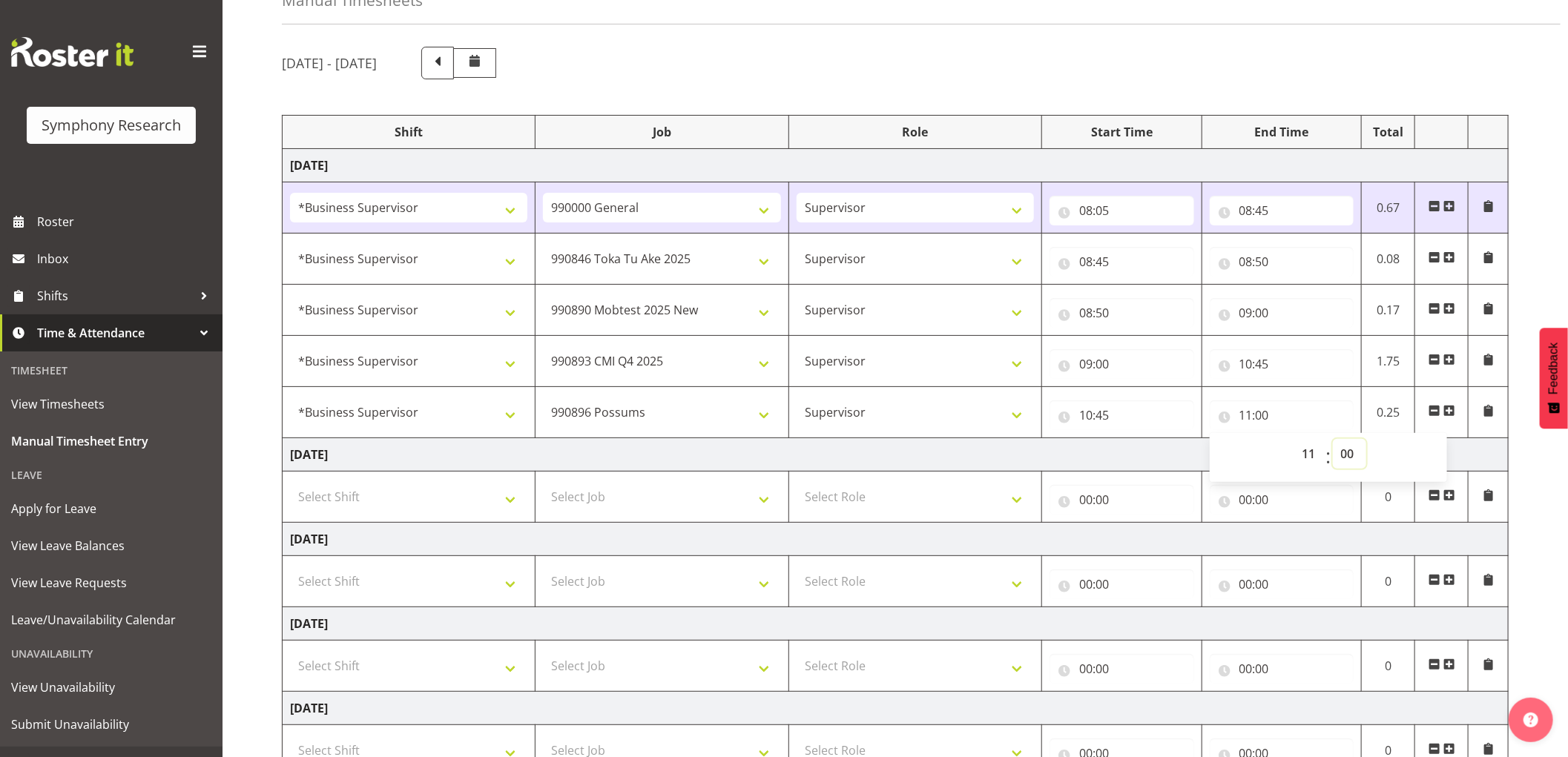
select select "30"
click at [1333, 439] on select "00 01 02 03 04 05 06 07 08 09 10 11 12 13 14 15 16 17 18 19 20 21 22 23 24 25 2…" at bounding box center [1350, 454] width 33 height 30
type input "11:30"
click at [1450, 405] on span at bounding box center [1449, 411] width 12 height 12
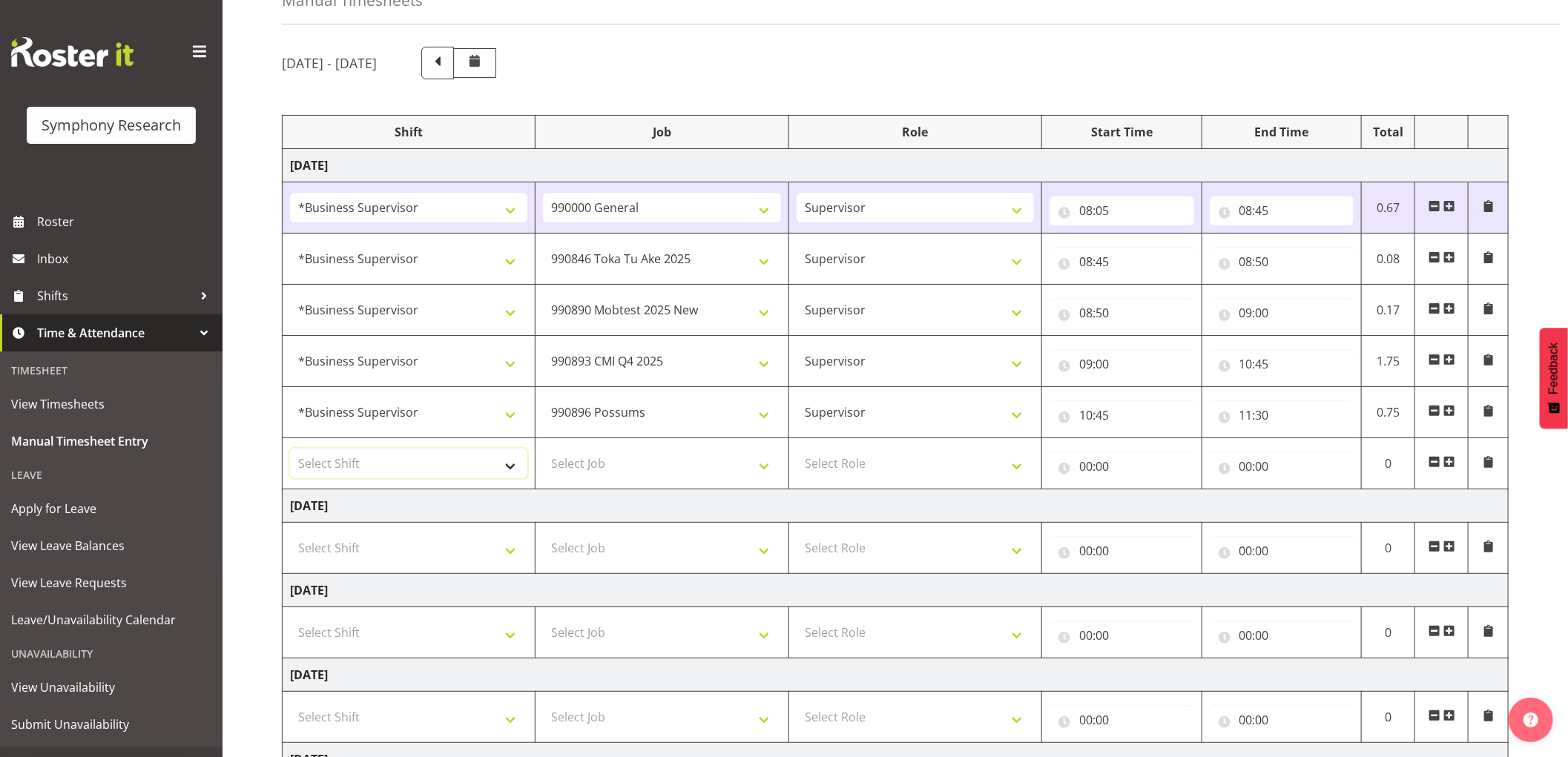
click at [346, 473] on select "Select Shift !!Weekend Residential (Roster IT Shift Label) *Business 9/10am ~ 4…" at bounding box center [409, 463] width 238 height 30
select select "1607"
click at [290, 449] on select "Select Shift !!Weekend Residential (Roster IT Shift Label) *Business 9/10am ~ 4…" at bounding box center [409, 463] width 238 height 30
click at [620, 475] on select "Select Job 550060 IF Admin 553492 World Poll Aus Wave 2 Main 2025 553493 World …" at bounding box center [661, 463] width 238 height 30
select select "10242"
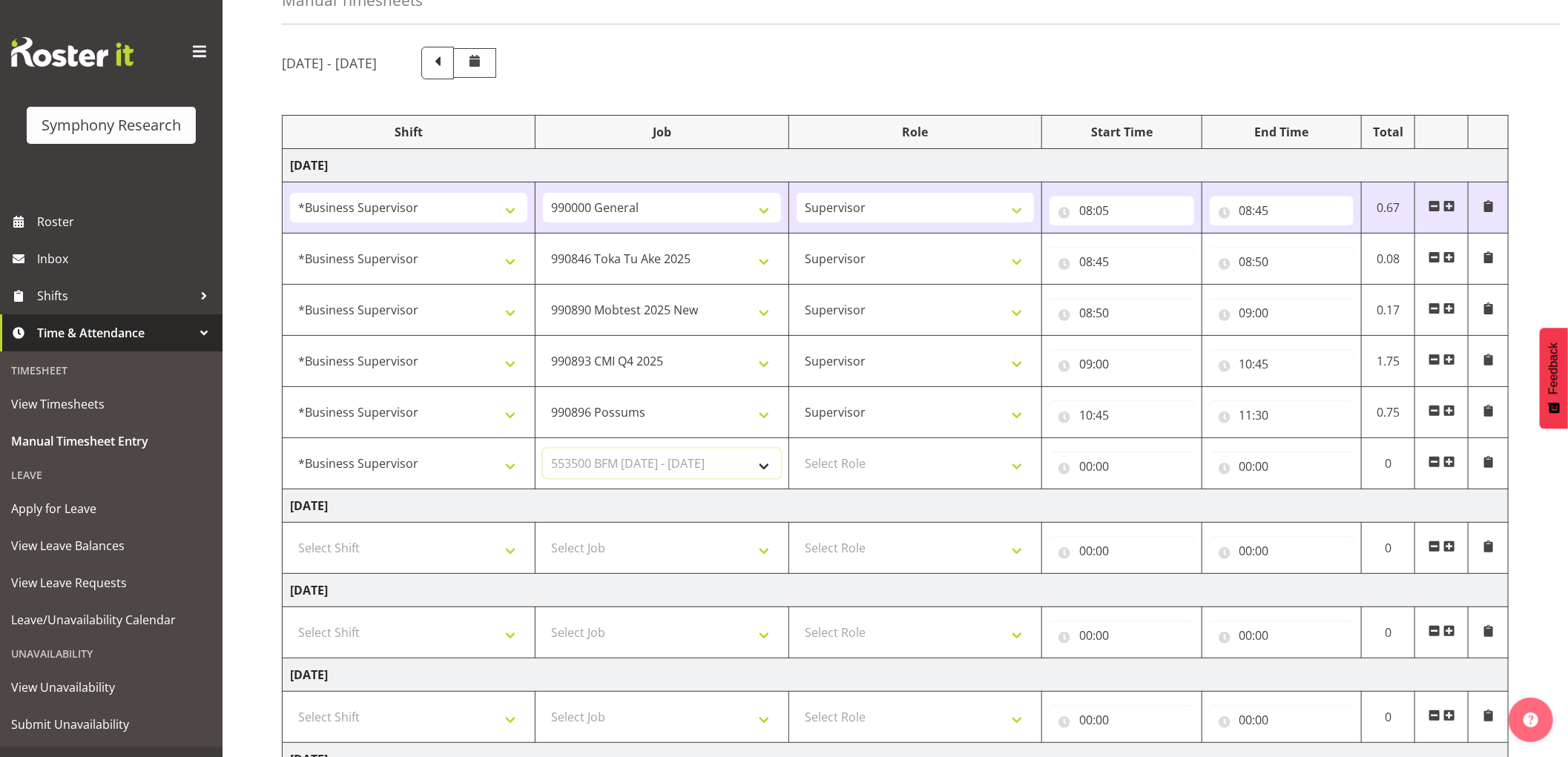
click at [542, 449] on select "Select Job 550060 IF Admin 553492 World Poll Aus Wave 2 Main 2025 553493 World …" at bounding box center [661, 463] width 238 height 30
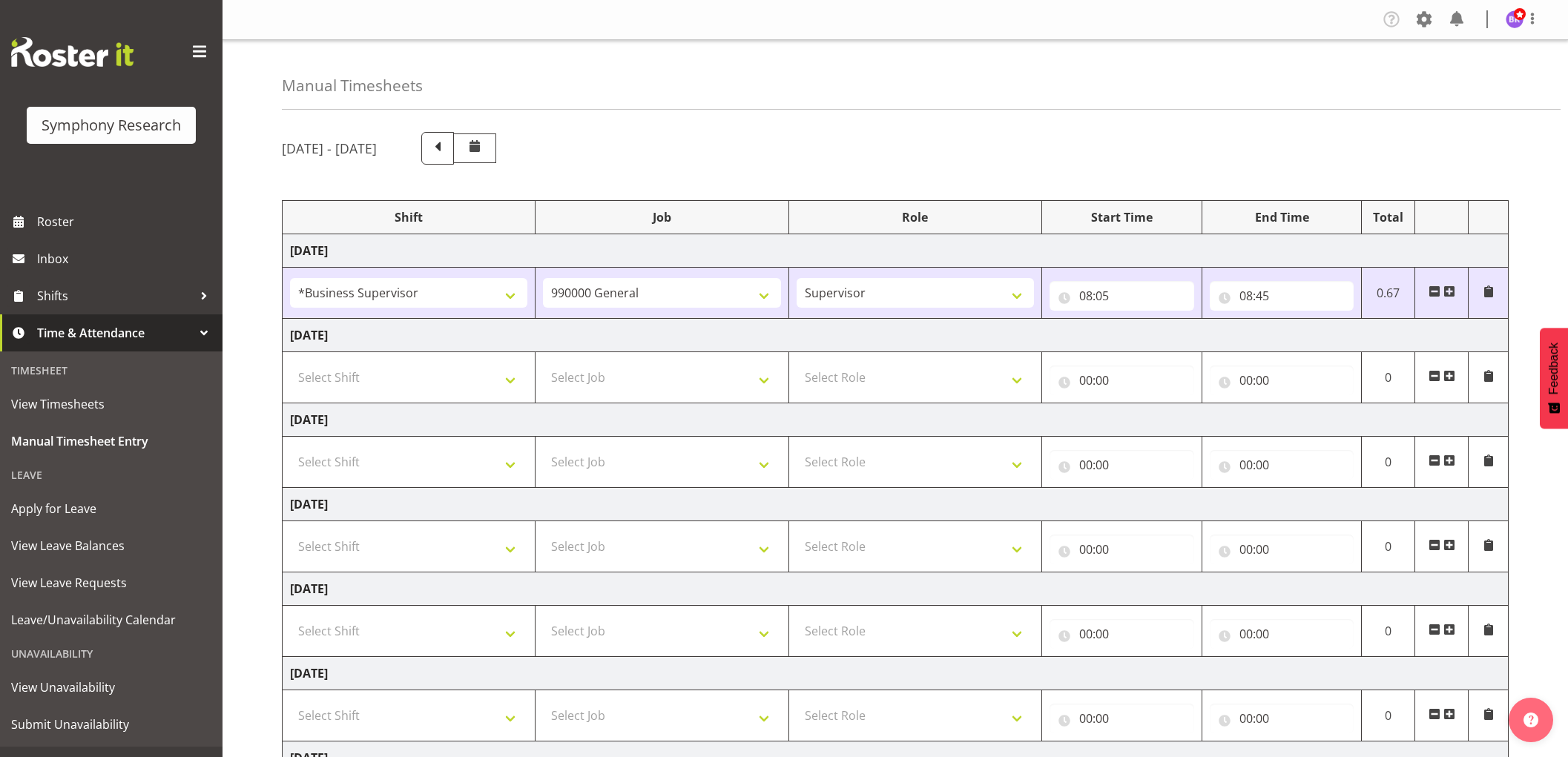
select select "1607"
select select "743"
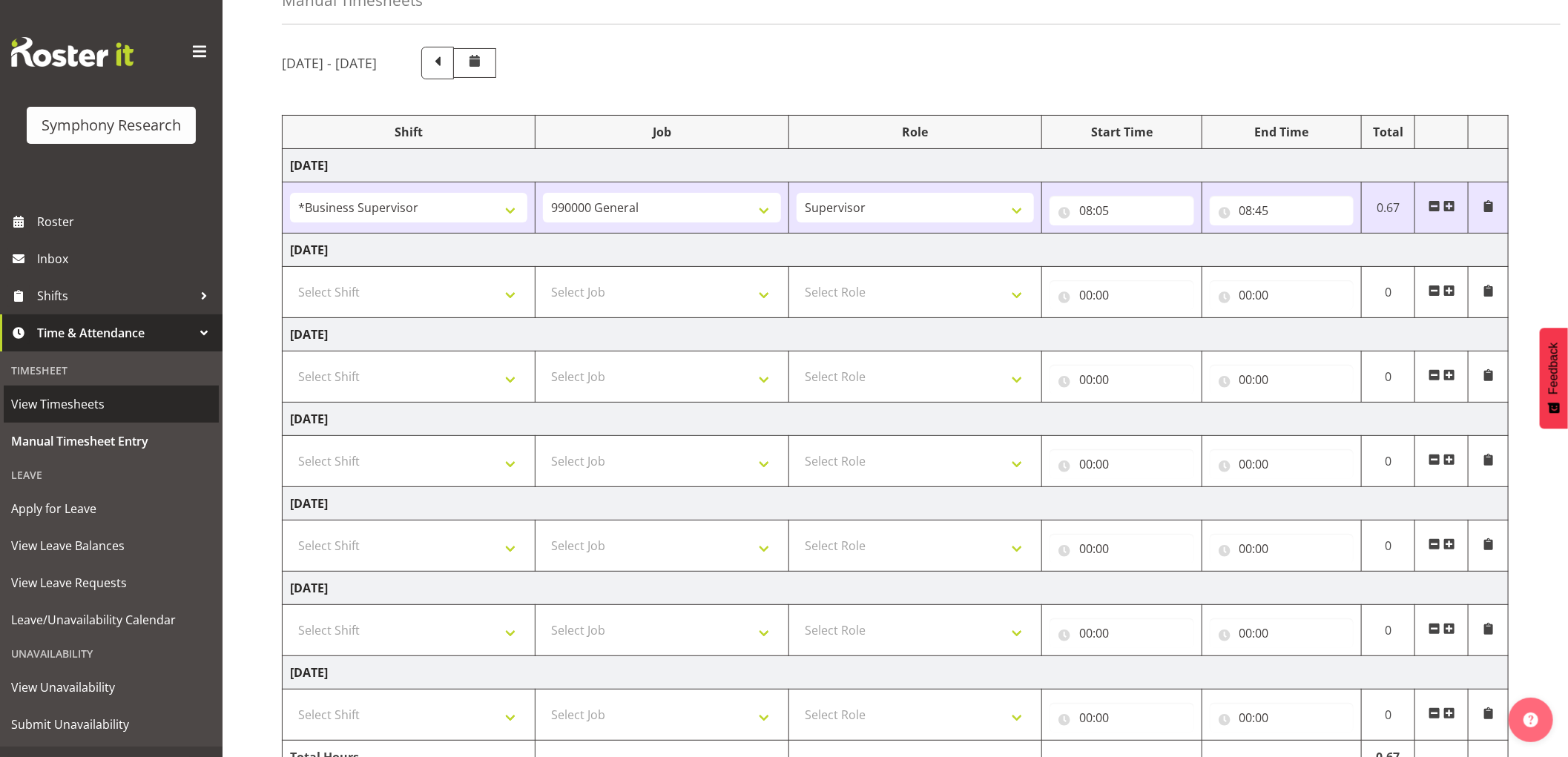
scroll to position [85, 0]
click at [97, 399] on span "View Timesheets" at bounding box center [111, 404] width 201 height 22
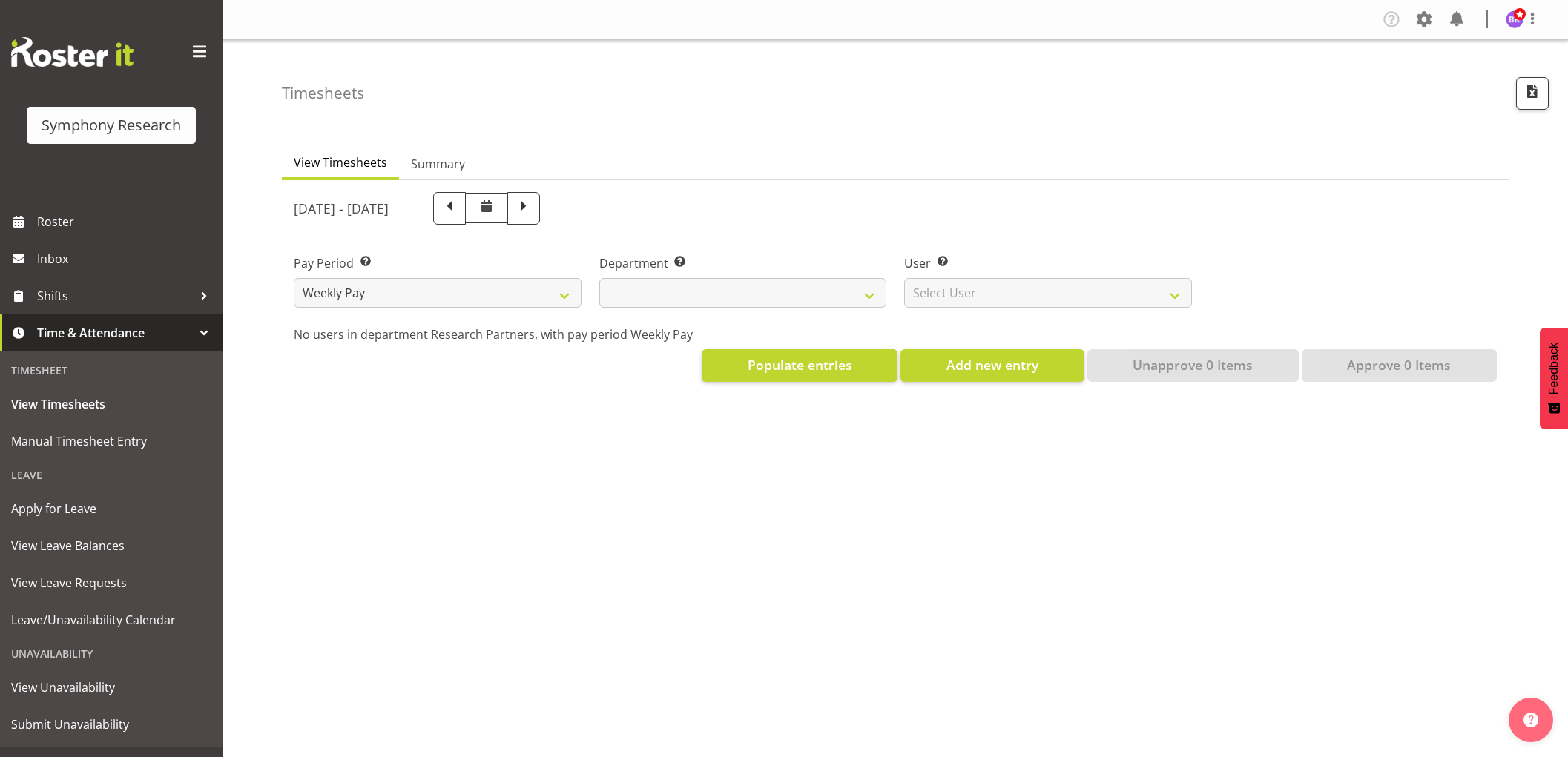
select select
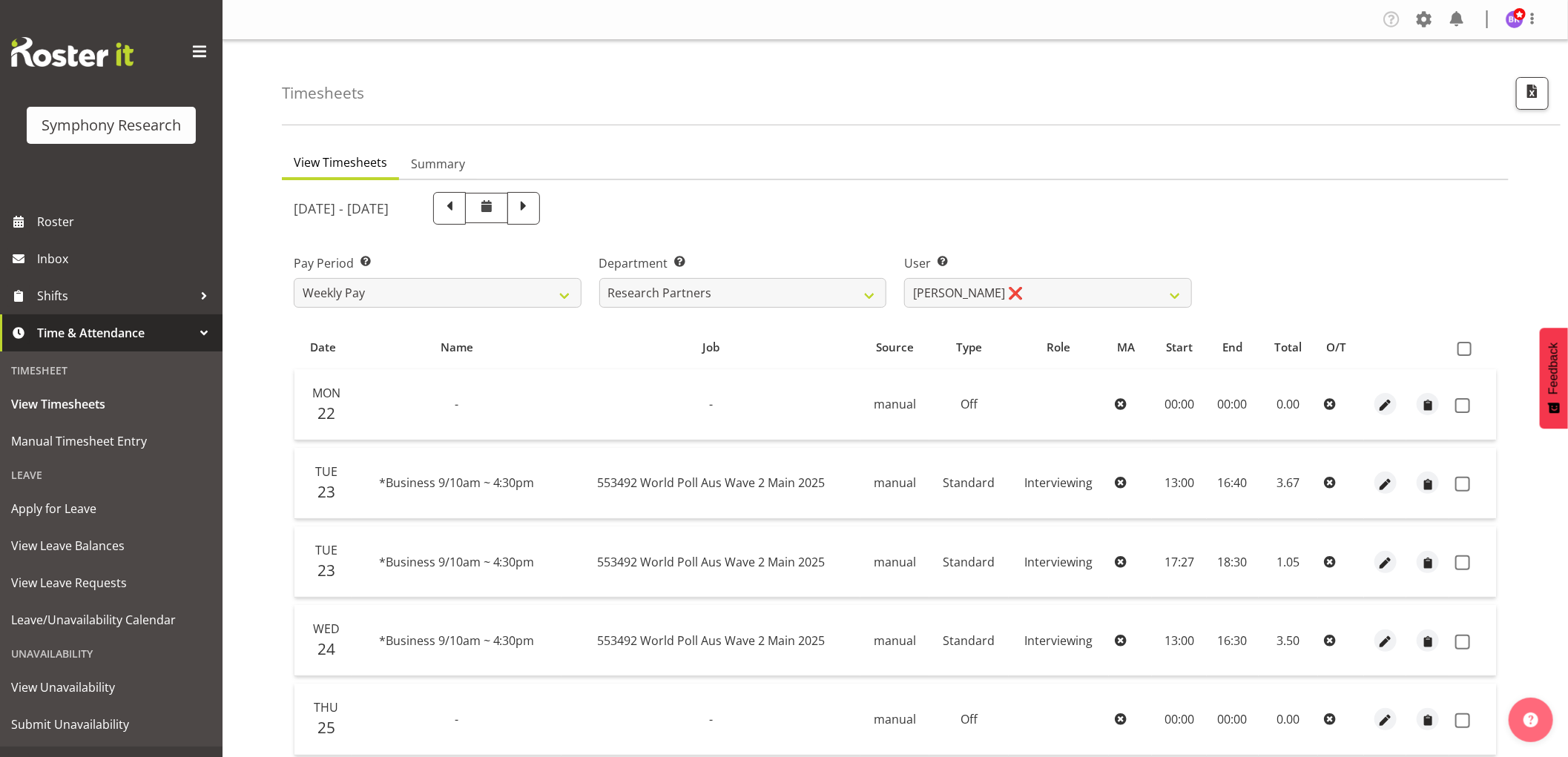
click at [1176, 294] on div at bounding box center [895, 633] width 1227 height 907
click at [1173, 294] on select "[PERSON_NAME] ❌ [PERSON_NAME] ❌ [PERSON_NAME] ❌ [PERSON_NAME] ❌ Akalita Vi ❌ [P…" at bounding box center [1048, 293] width 288 height 30
select select "11859"
click at [904, 278] on select "[PERSON_NAME] ❌ [PERSON_NAME] ❌ [PERSON_NAME] ❌ [PERSON_NAME] ❌ Akalita Vi ❌ [P…" at bounding box center [1048, 293] width 288 height 30
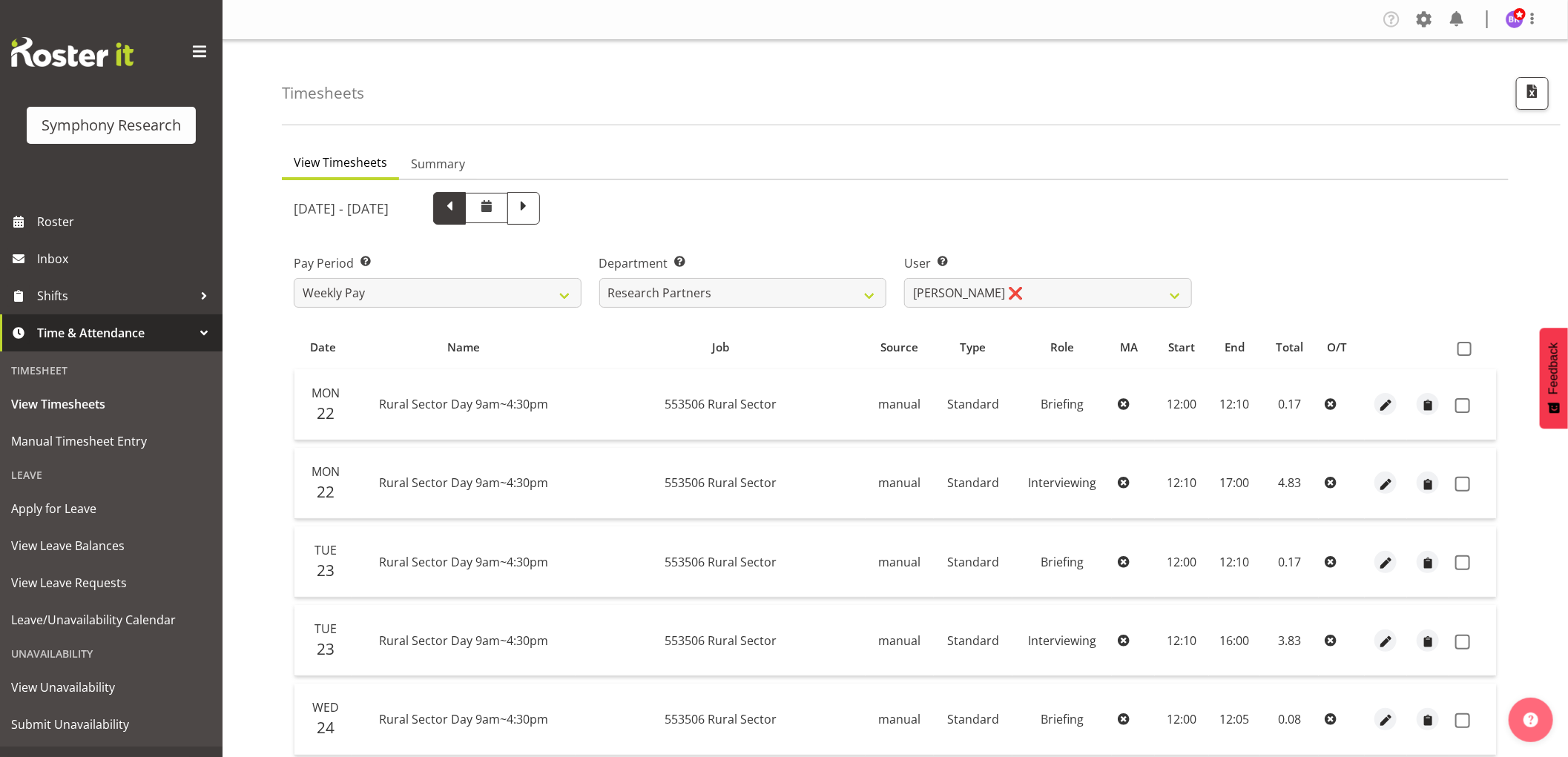
click at [459, 211] on span at bounding box center [449, 206] width 20 height 20
select select
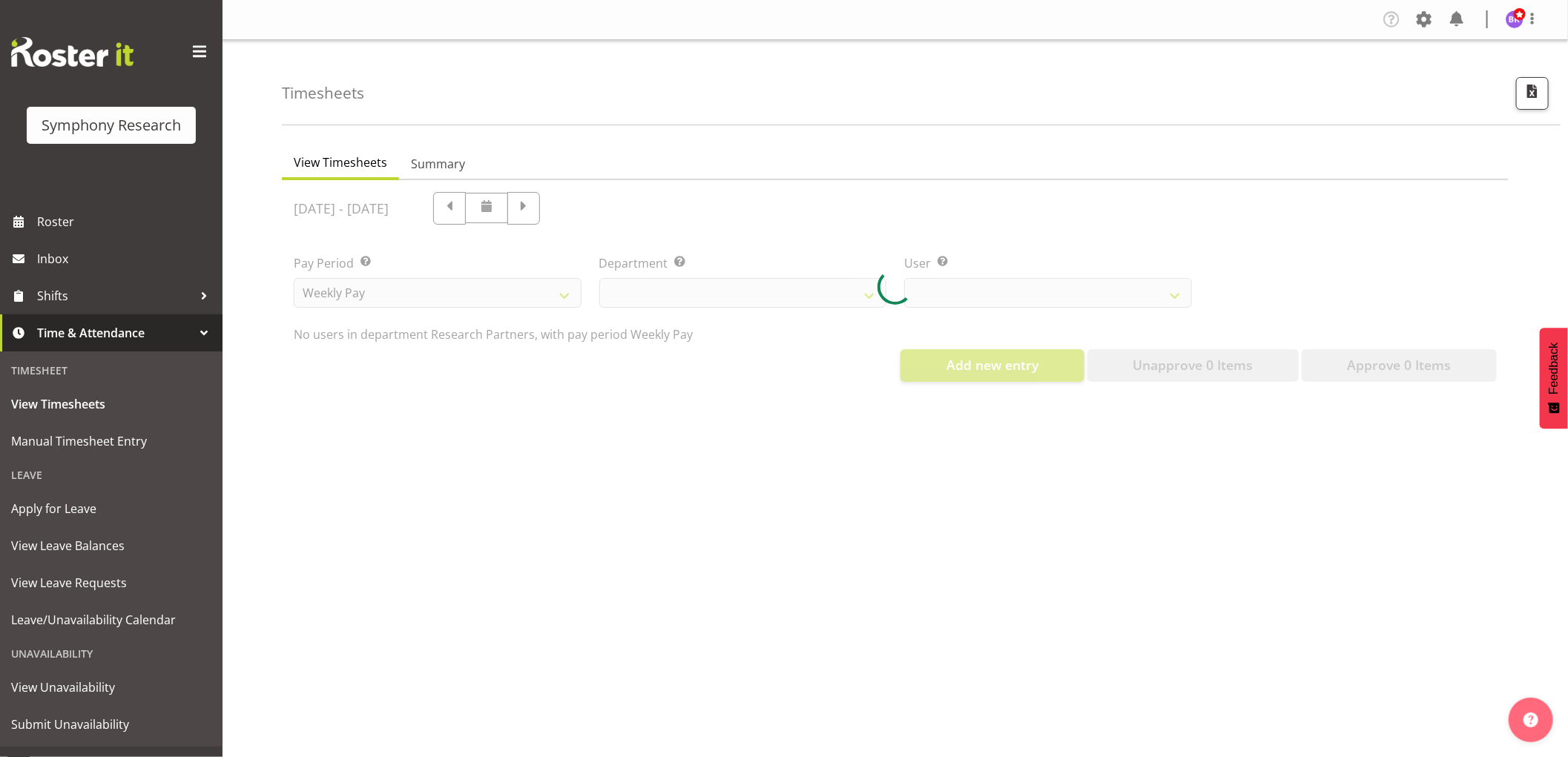
select select "11859"
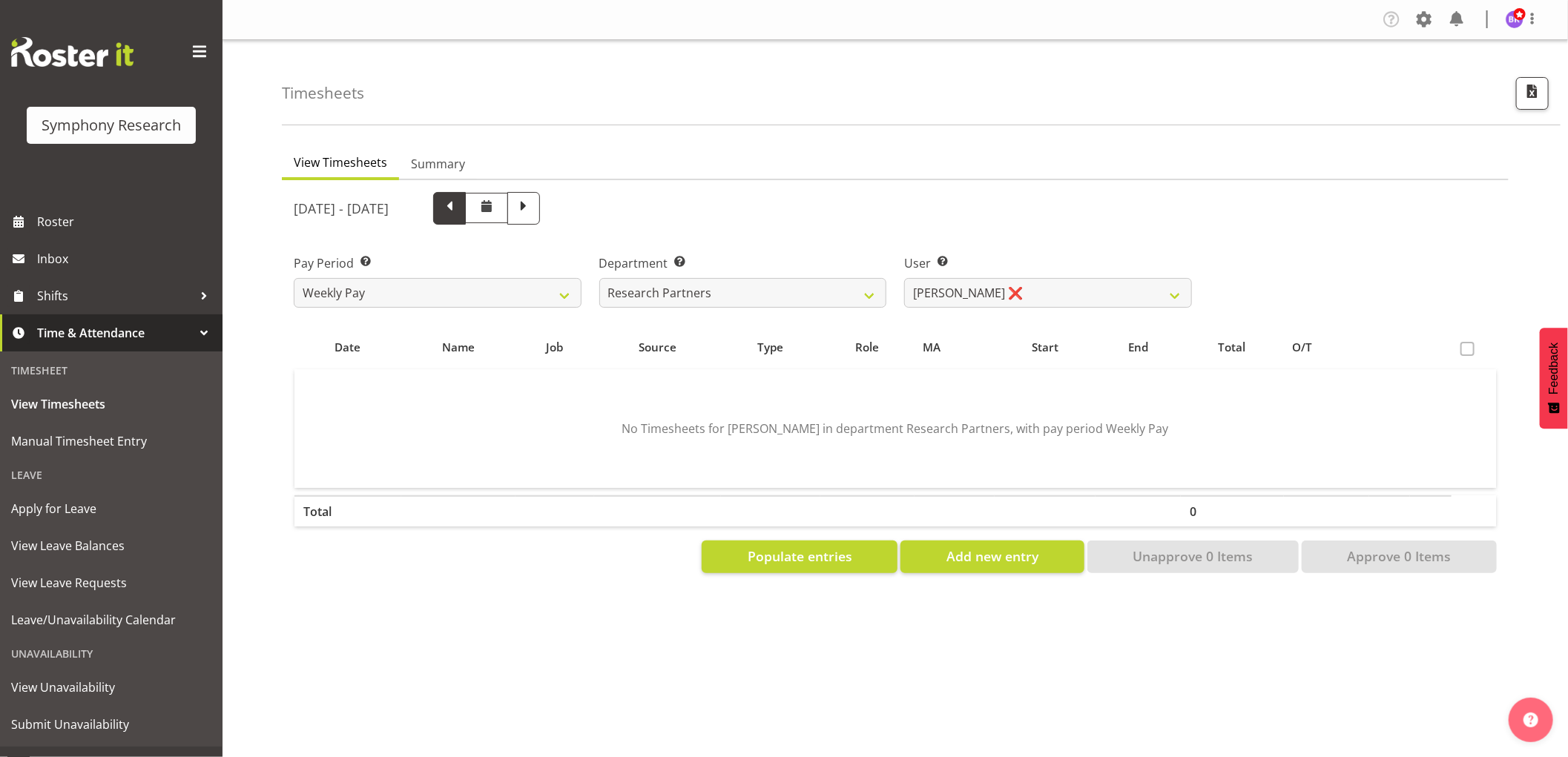
click at [459, 208] on span at bounding box center [449, 206] width 20 height 20
select select
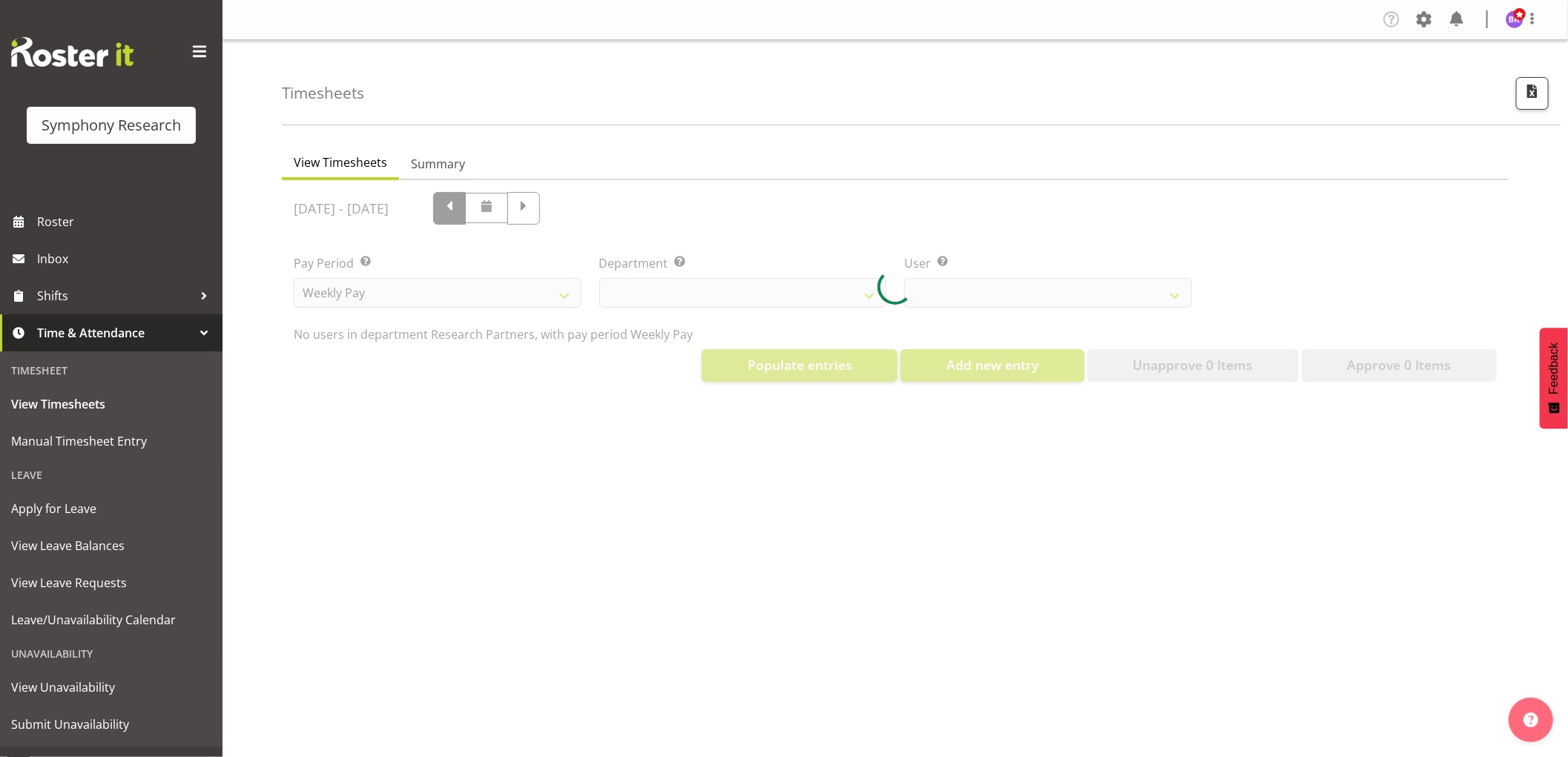
click at [587, 208] on div at bounding box center [895, 287] width 1227 height 214
select select "11859"
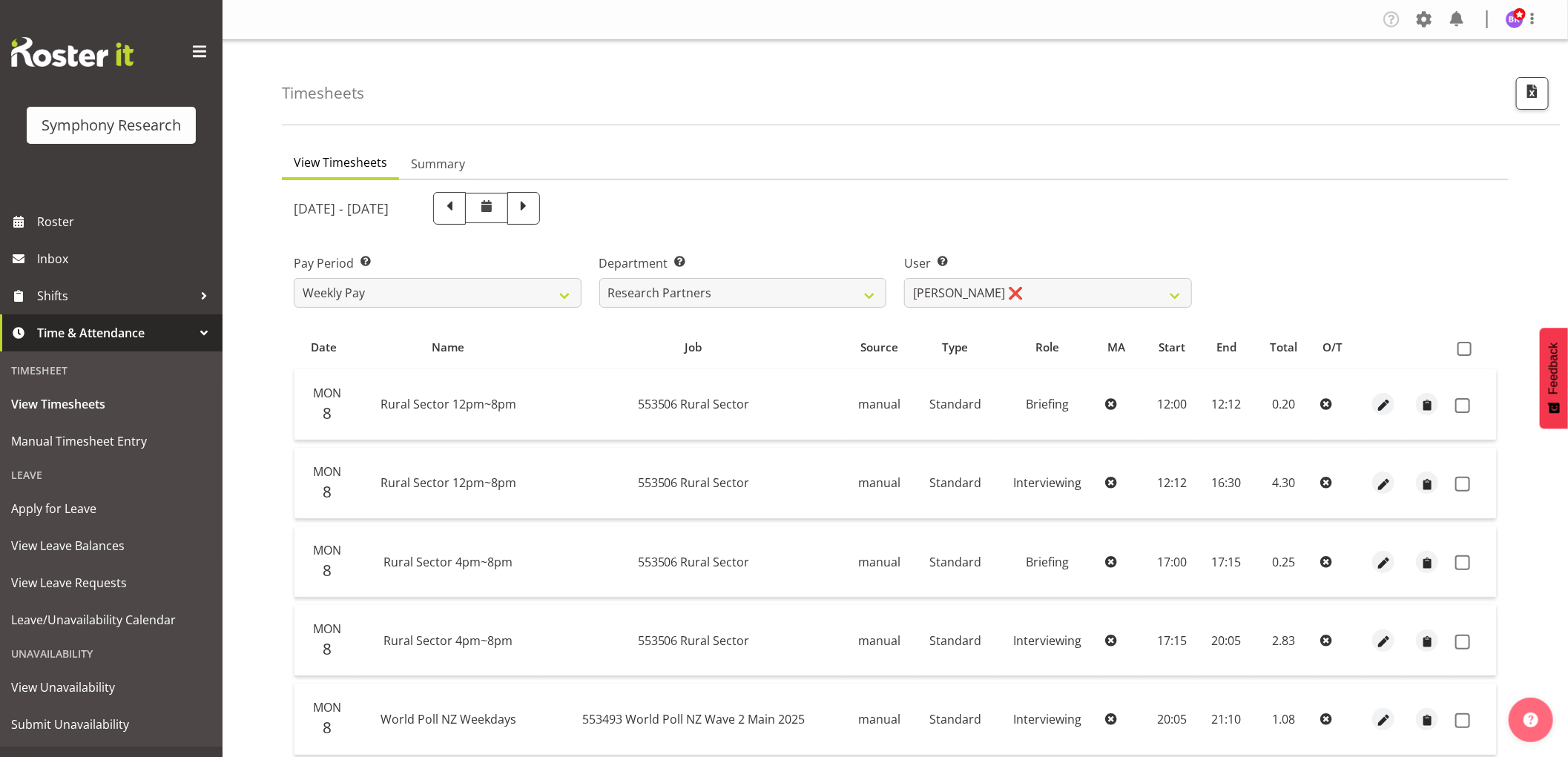
click at [459, 211] on span at bounding box center [449, 206] width 20 height 20
select select
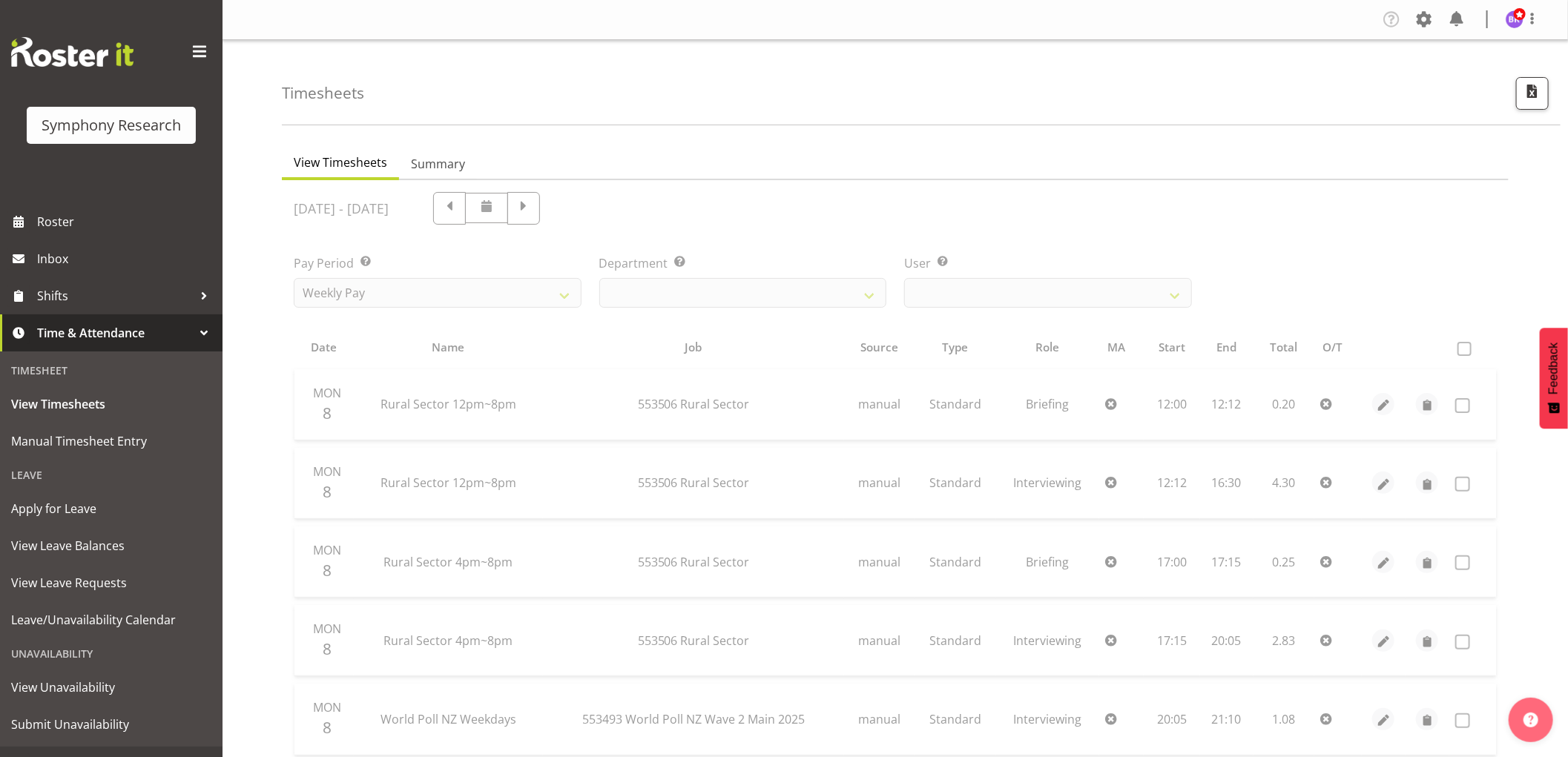
select select "11859"
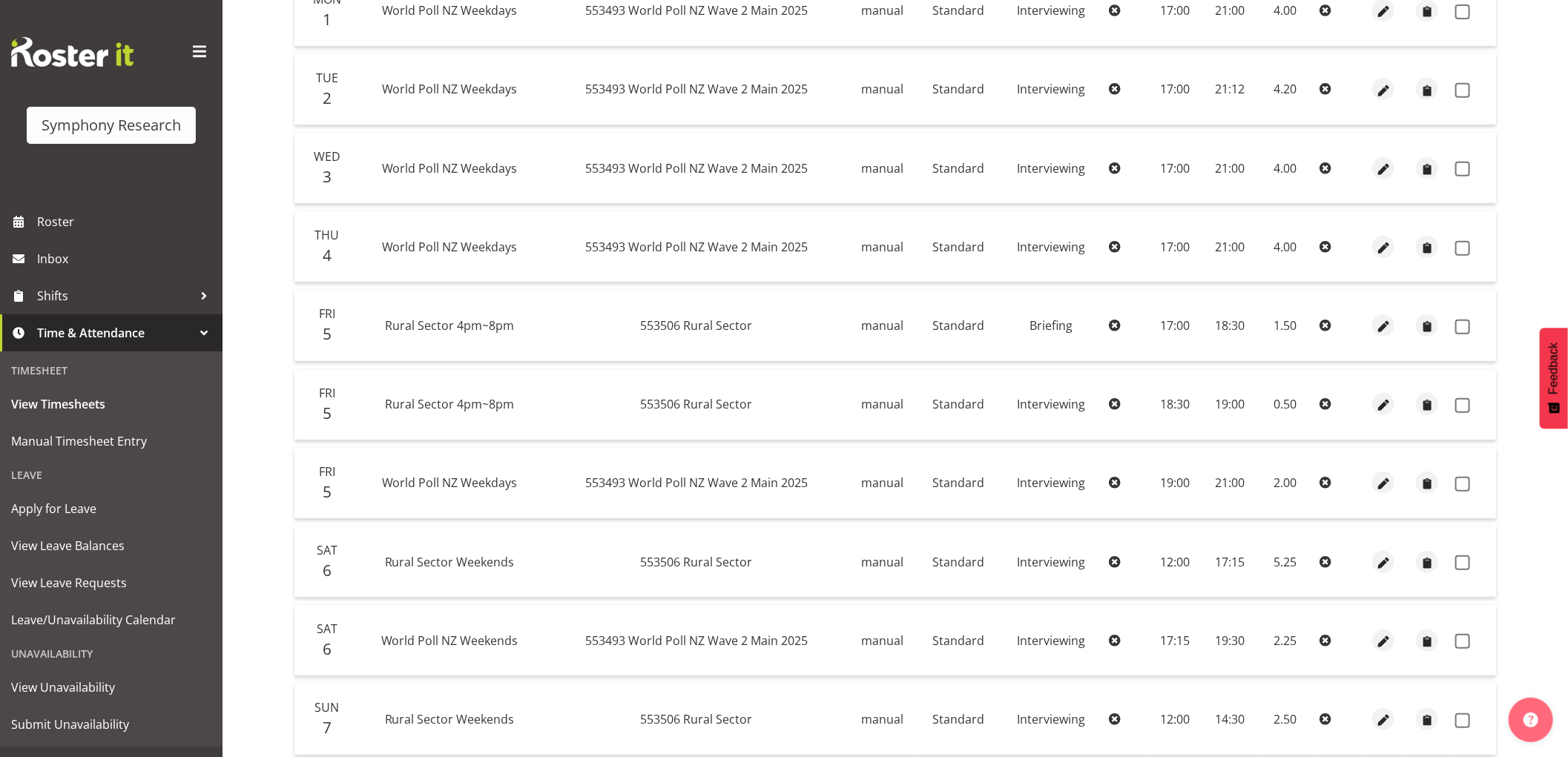
scroll to position [344, 0]
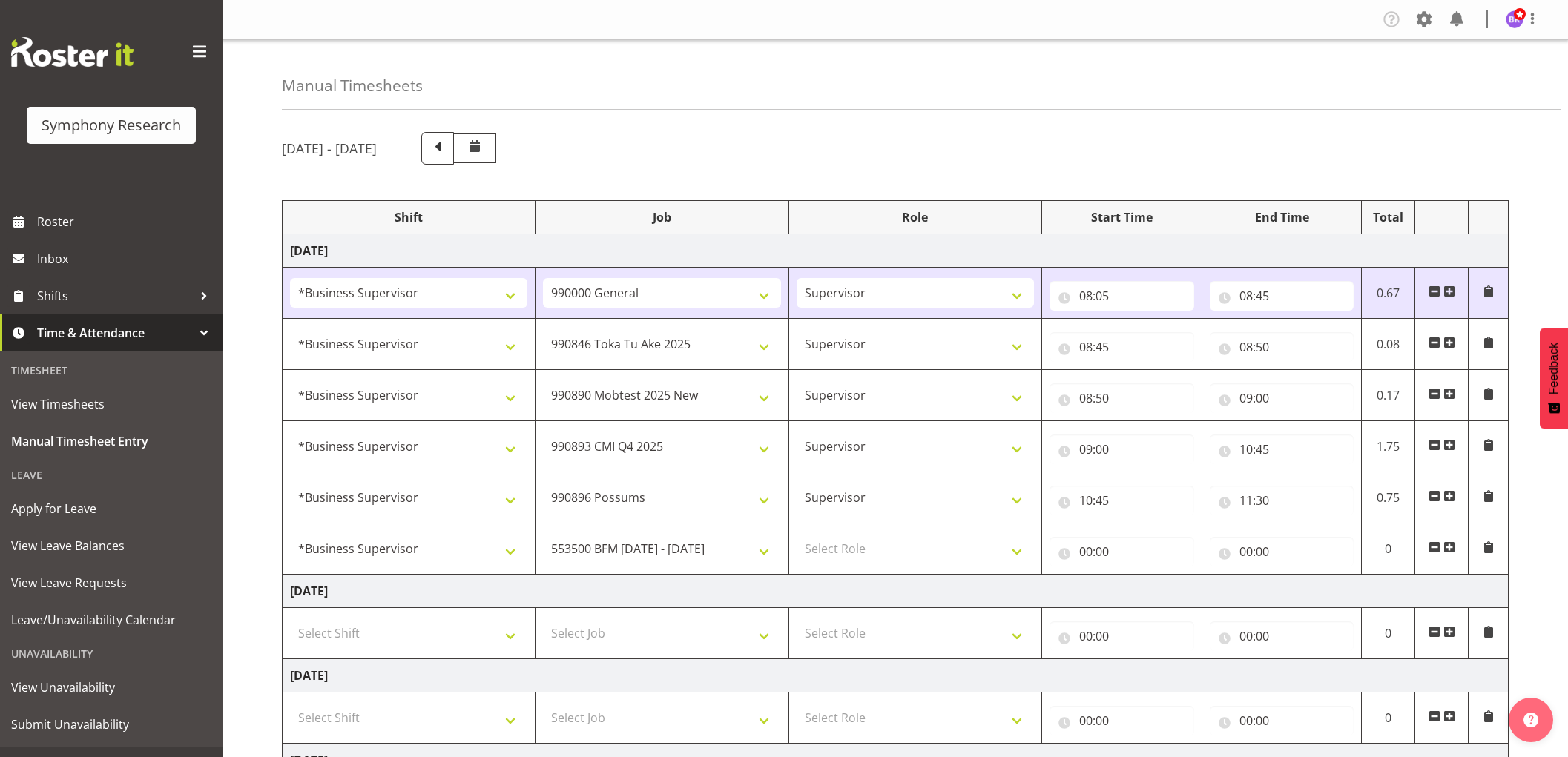
select select "1607"
select select "743"
select select "1607"
select select "9426"
select select "1607"
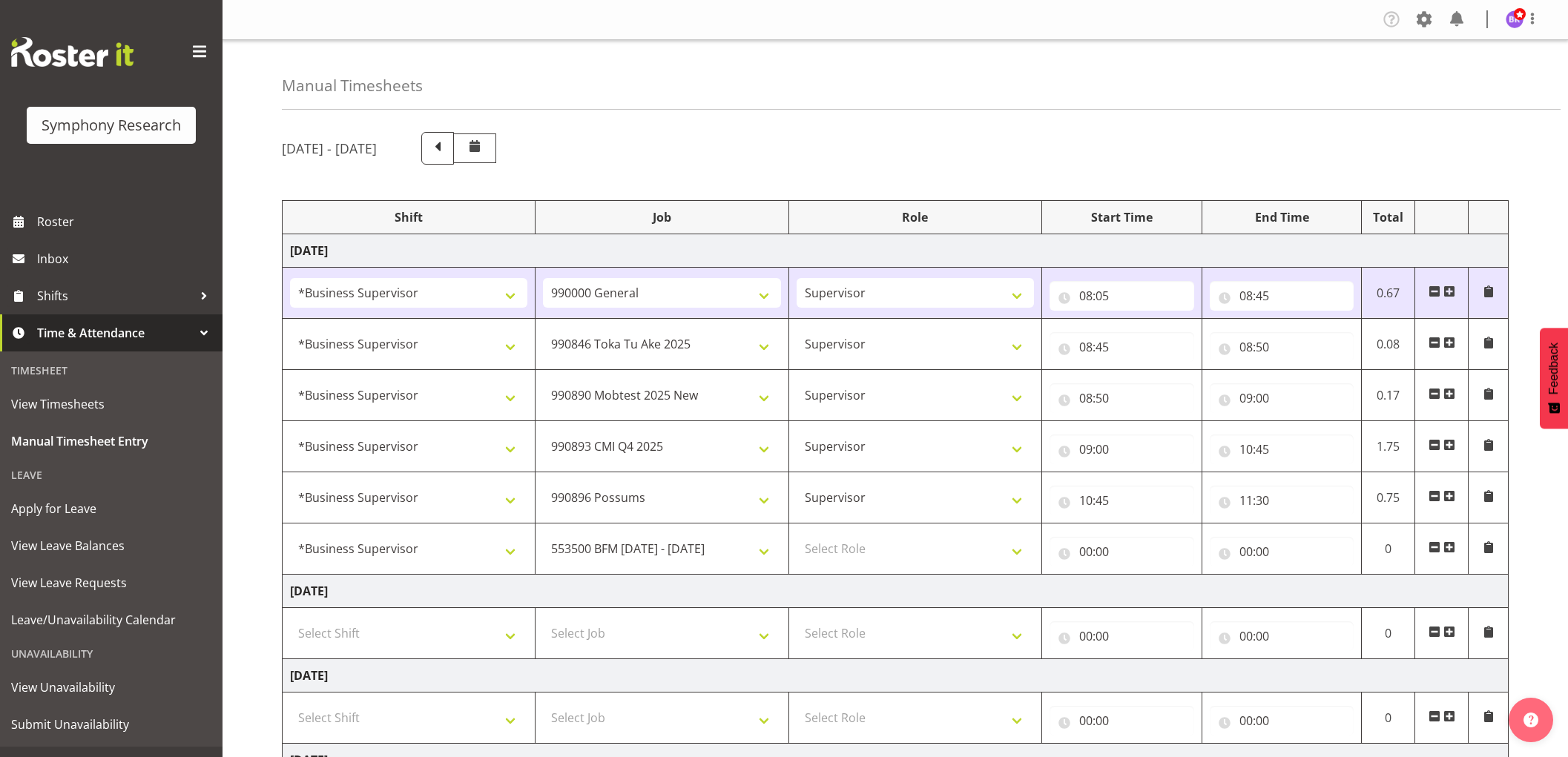
select select "10485"
select select "1607"
select select "10575"
select select "1607"
select select "10633"
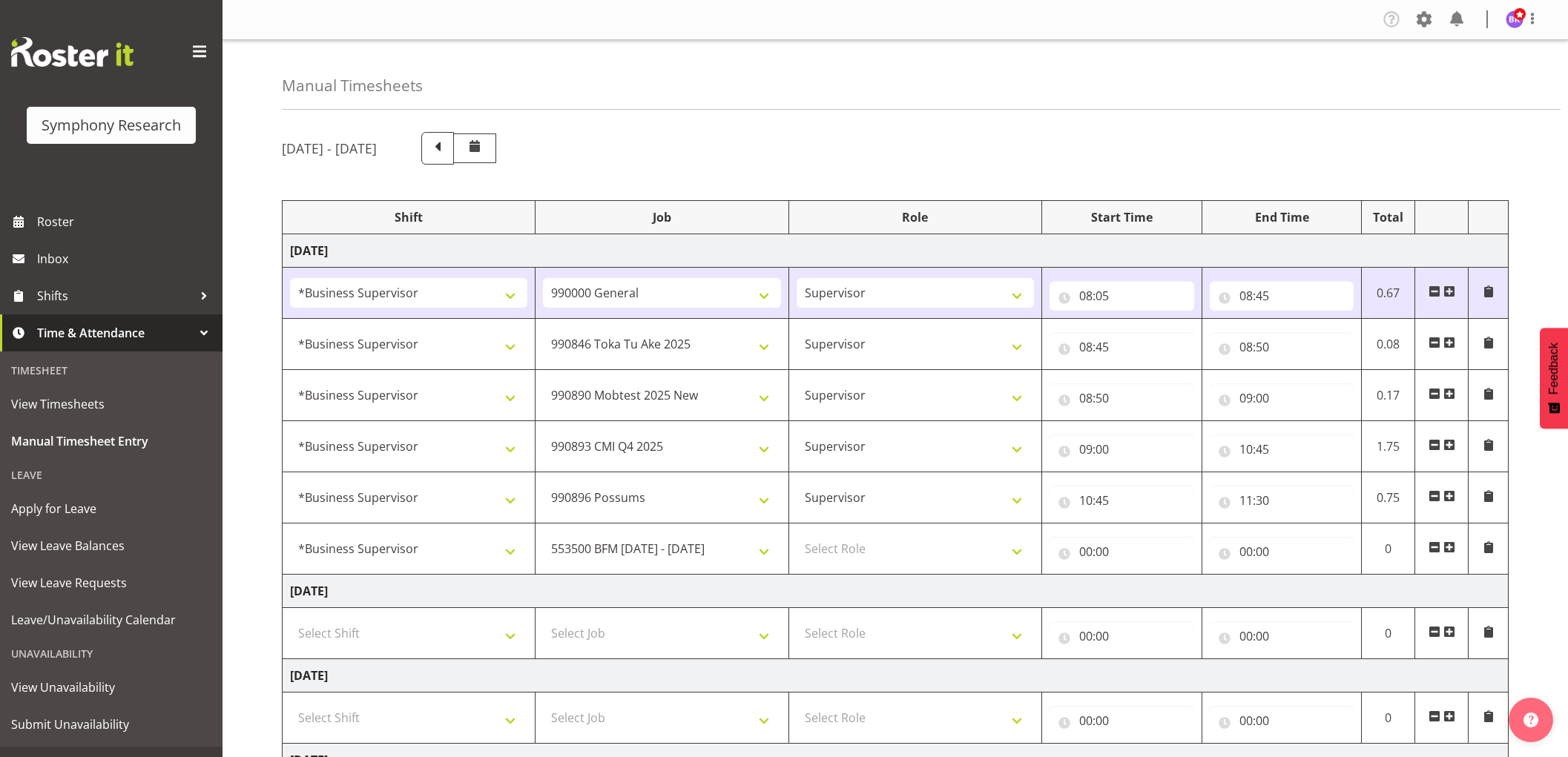
select select "1607"
select select "10242"
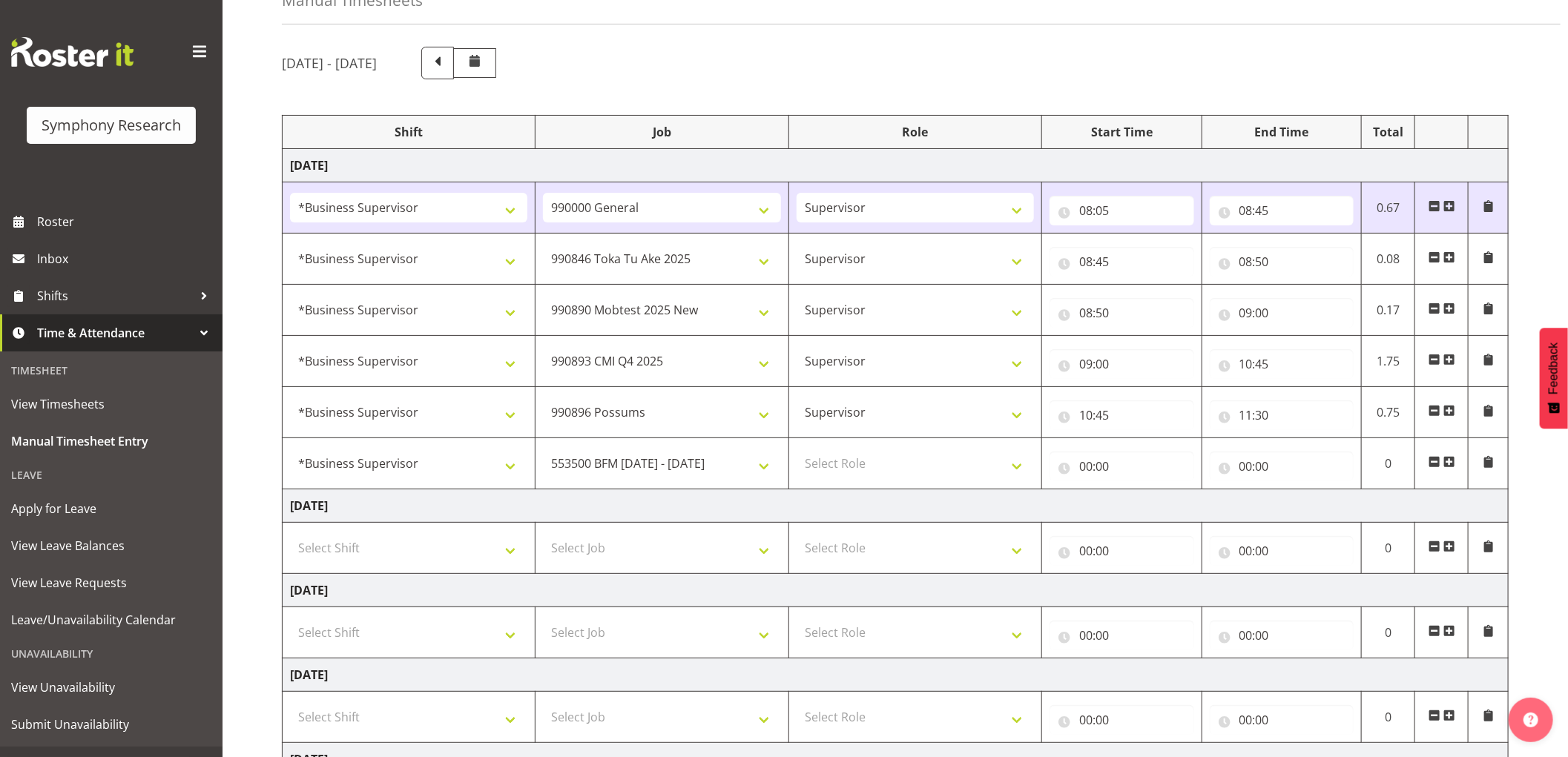
scroll to position [85, 0]
click at [875, 468] on select "Select Role Supervisor Interviewing Briefing" at bounding box center [916, 463] width 238 height 30
select select "45"
click at [797, 449] on select "Select Role Supervisor Interviewing Briefing" at bounding box center [916, 463] width 238 height 30
click at [1079, 470] on input "00:00" at bounding box center [1122, 466] width 145 height 30
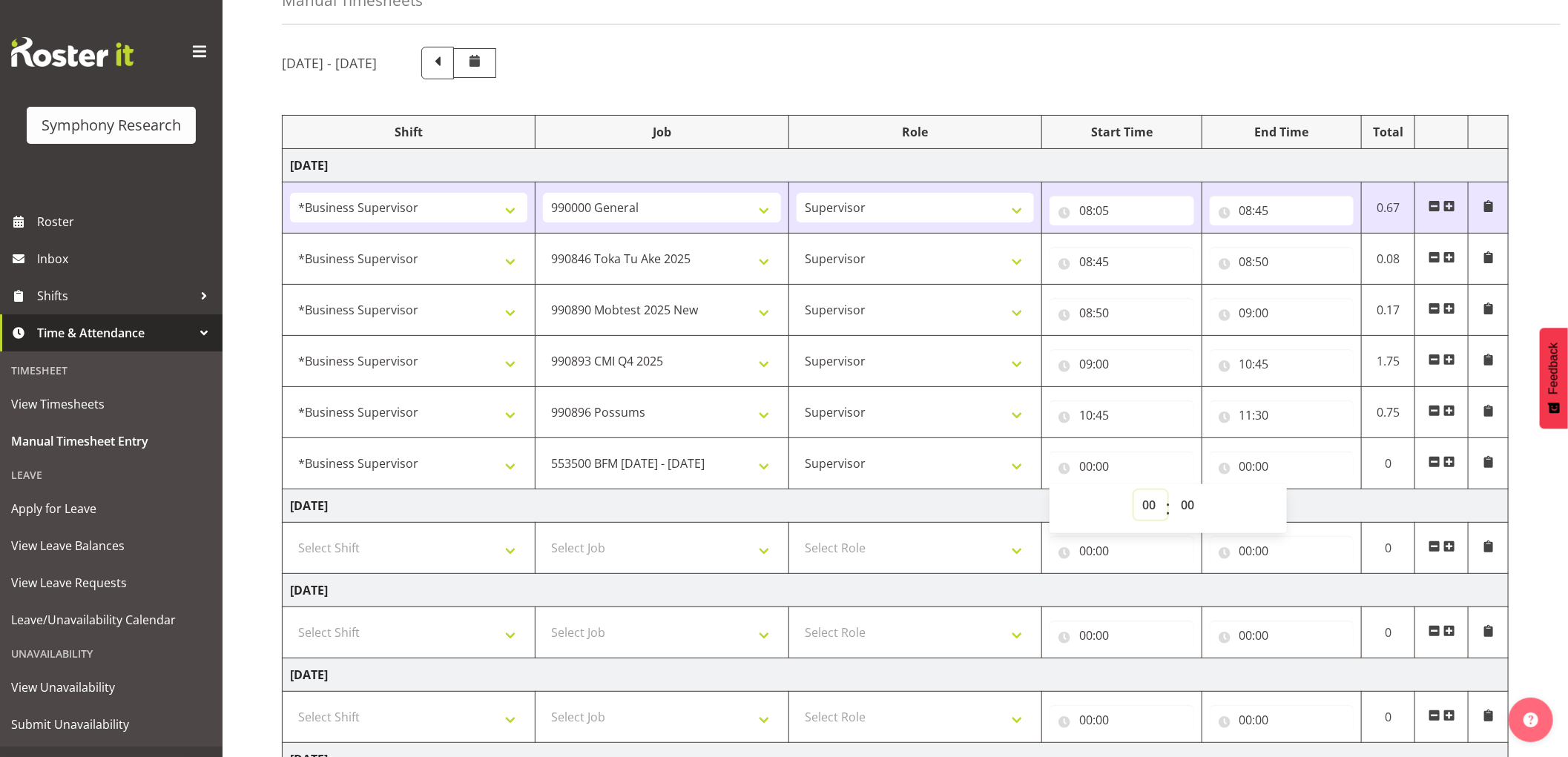
click at [1146, 506] on select "00 01 02 03 04 05 06 07 08 09 10 11 12 13 14 15 16 17 18 19 20 21 22 23" at bounding box center [1151, 505] width 33 height 30
select select "12"
click at [1134, 490] on select "00 01 02 03 04 05 06 07 08 09 10 11 12 13 14 15 16 17 18 19 20 21 22 23" at bounding box center [1151, 505] width 33 height 30
type input "12:00"
click at [1243, 469] on input "00:00" at bounding box center [1282, 466] width 145 height 30
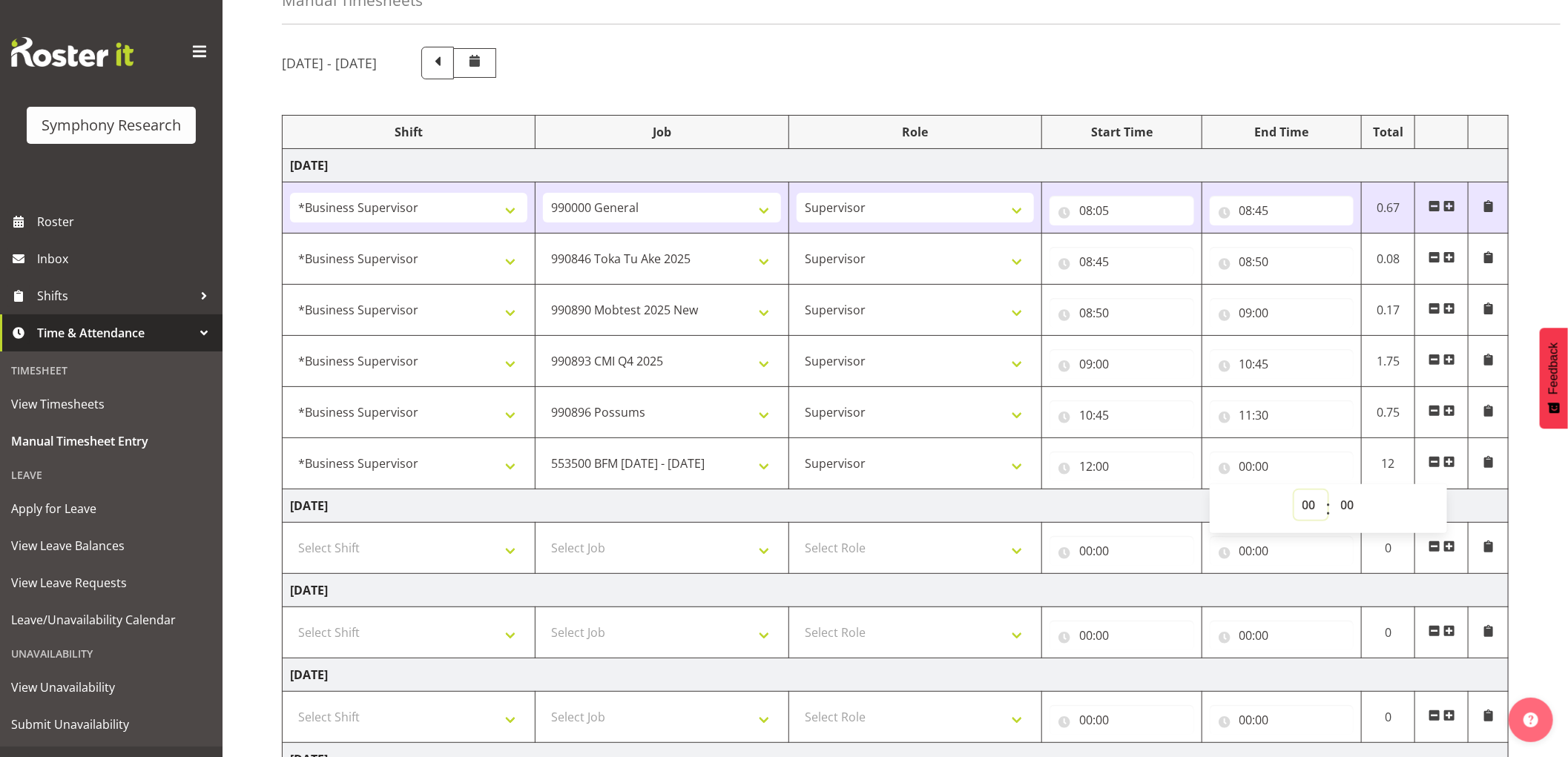
click at [1312, 502] on select "00 01 02 03 04 05 06 07 08 09 10 11 12 13 14 15 16 17 18 19 20 21 22 23" at bounding box center [1311, 505] width 33 height 30
select select "12"
click at [1294, 490] on select "00 01 02 03 04 05 06 07 08 09 10 11 12 13 14 15 16 17 18 19 20 21 22 23" at bounding box center [1311, 505] width 33 height 30
type input "12:00"
click at [1348, 502] on select "00 01 02 03 04 05 06 07 08 09 10 11 12 13 14 15 16 17 18 19 20 21 22 23 24 25 2…" at bounding box center [1350, 505] width 33 height 30
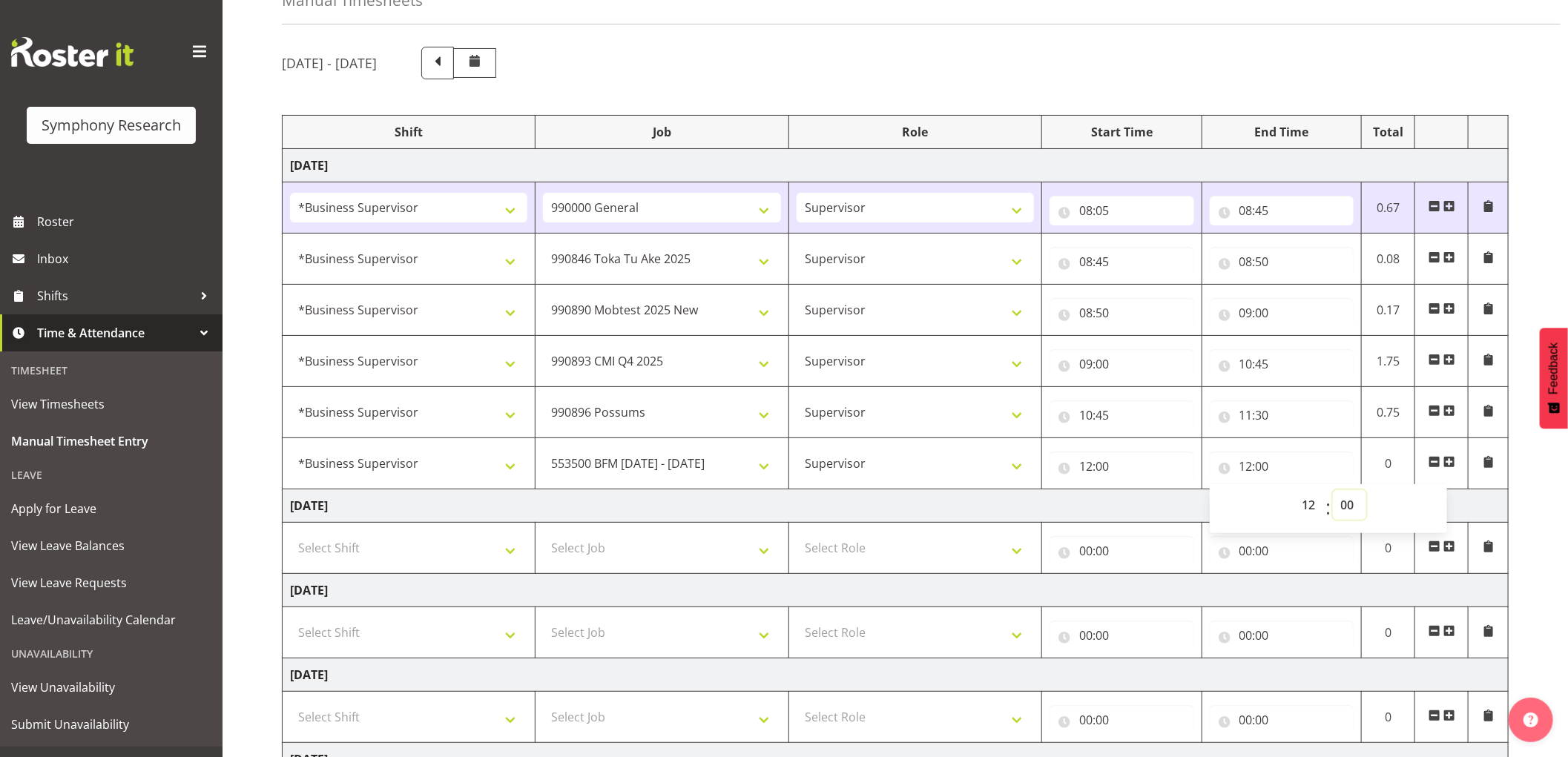
select select "10"
click at [1333, 490] on select "00 01 02 03 04 05 06 07 08 09 10 11 12 13 14 15 16 17 18 19 20 21 22 23 24 25 2…" at bounding box center [1350, 505] width 33 height 30
type input "12:10"
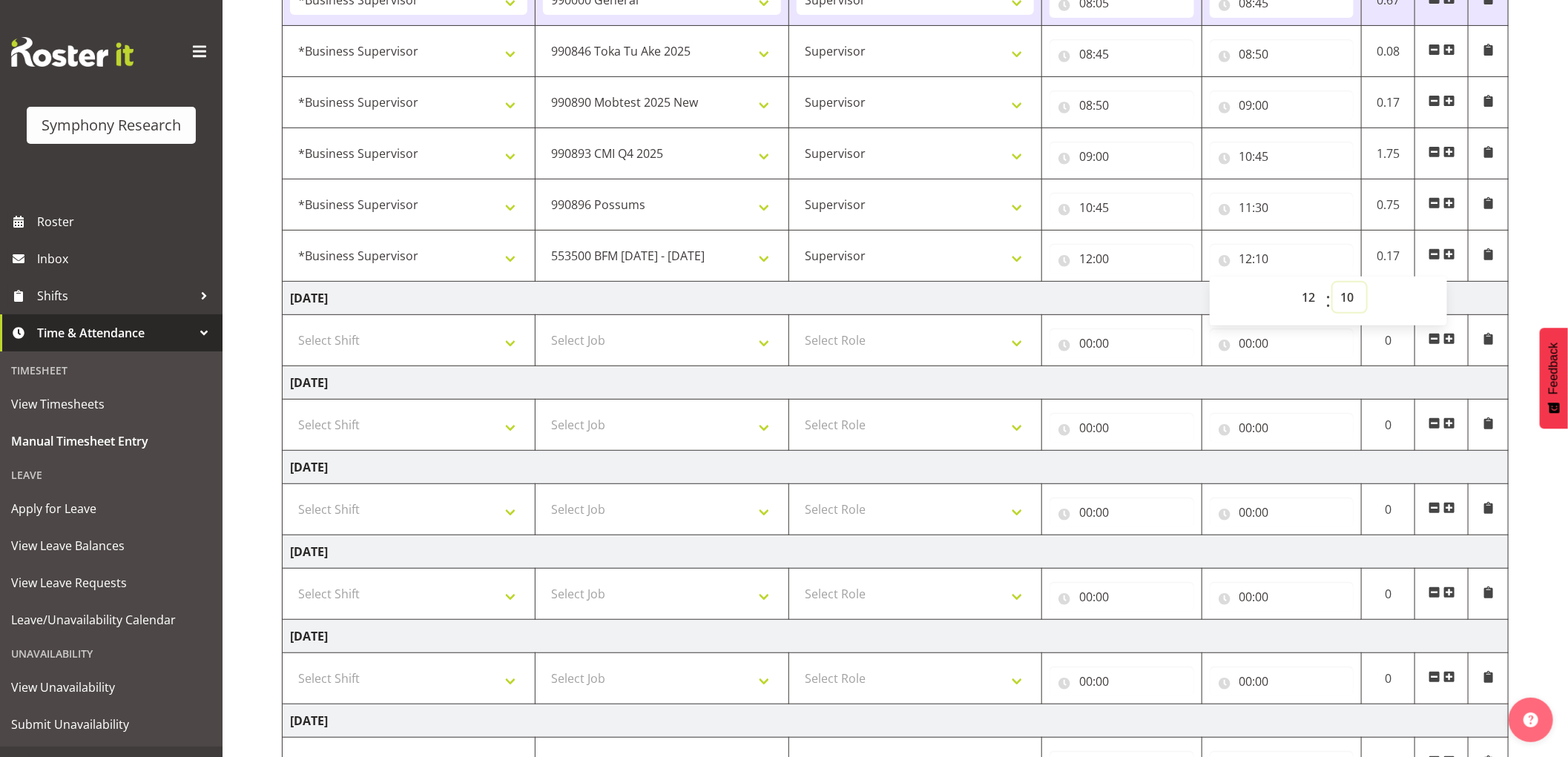
scroll to position [424, 0]
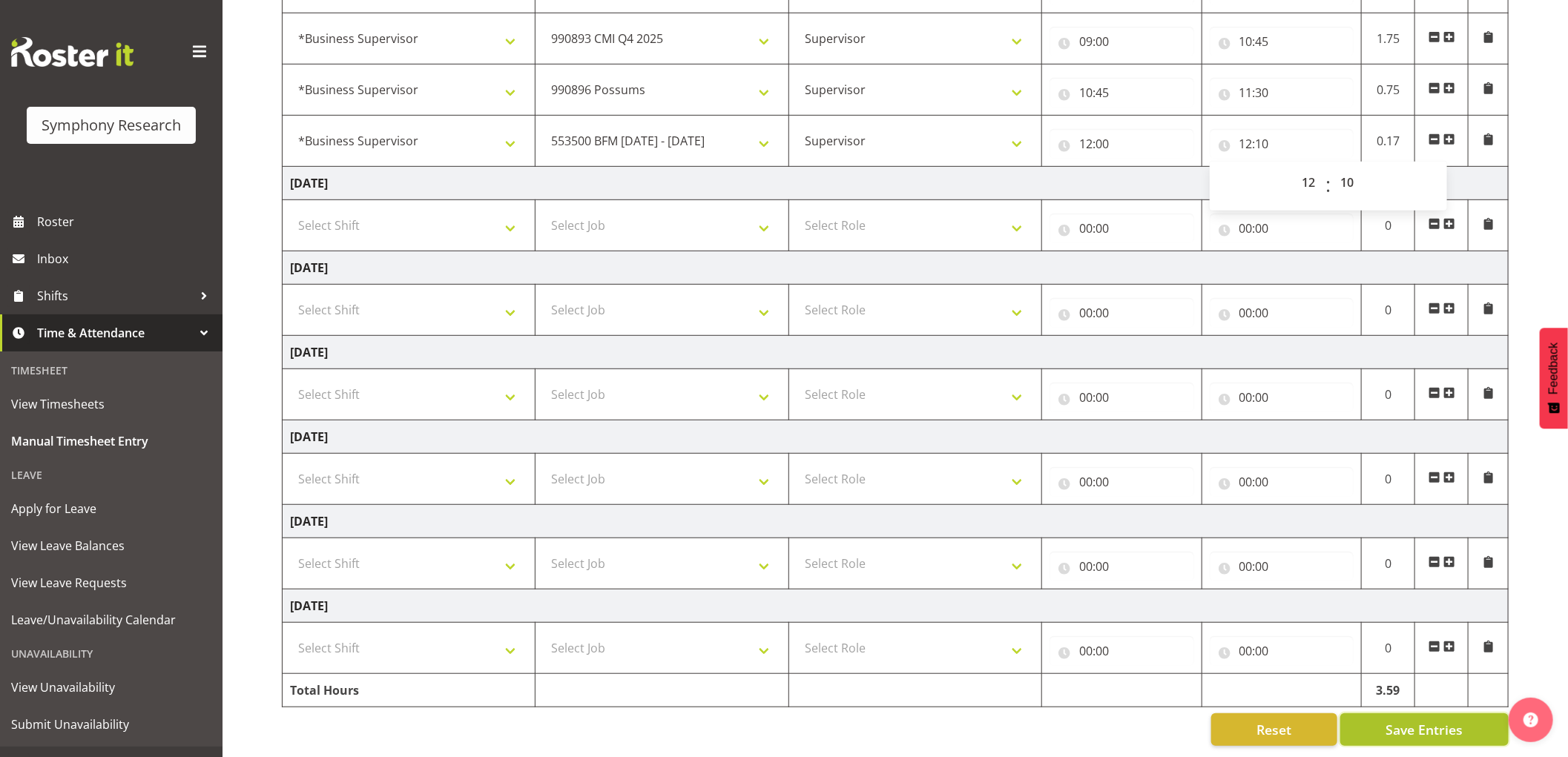
click at [1437, 720] on span "Save Entries" at bounding box center [1423, 729] width 77 height 20
